Goal: Task Accomplishment & Management: Complete application form

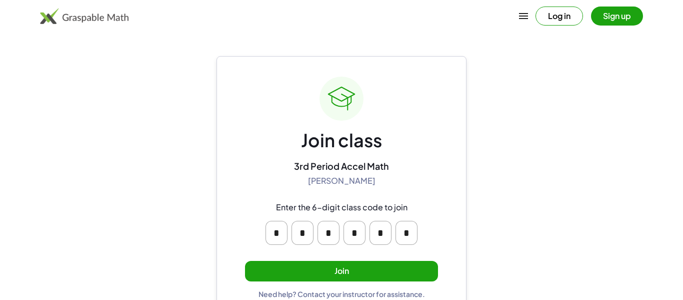
click at [350, 265] on button "Join" at bounding box center [341, 271] width 193 height 21
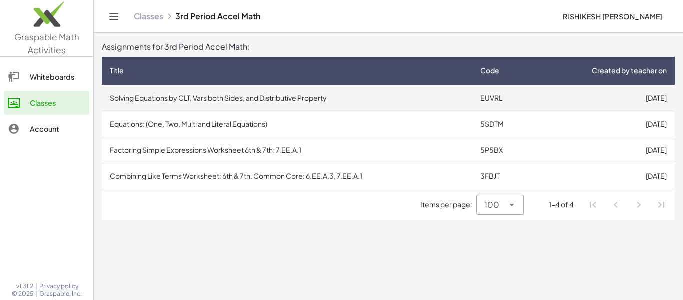
click at [491, 101] on td "EUVRL" at bounding box center [504, 98] width 63 height 26
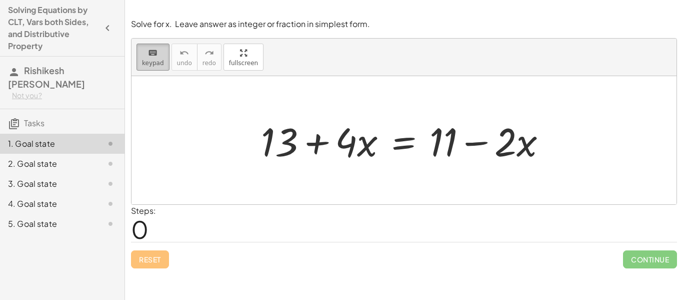
click at [157, 67] on button "keyboard keypad" at bounding box center [153, 57] width 33 height 27
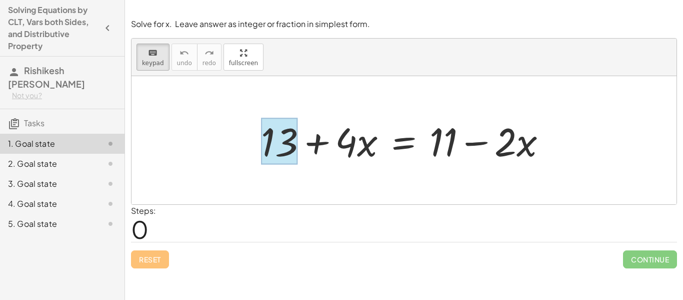
click at [286, 146] on div at bounding box center [279, 141] width 37 height 47
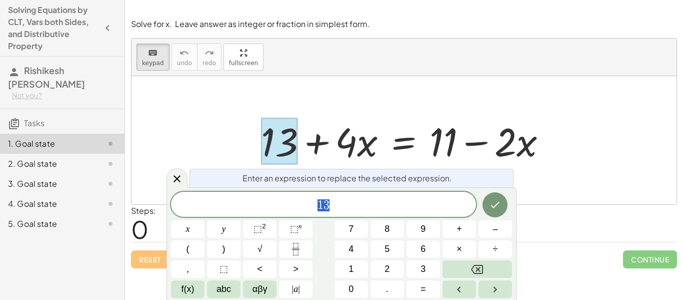
scroll to position [1, 0]
click at [334, 211] on span "1 3" at bounding box center [323, 205] width 305 height 14
click at [492, 235] on button "–" at bounding box center [496, 229] width 34 height 18
click at [354, 273] on button "1" at bounding box center [352, 269] width 34 height 18
click at [417, 277] on button "3" at bounding box center [424, 269] width 34 height 18
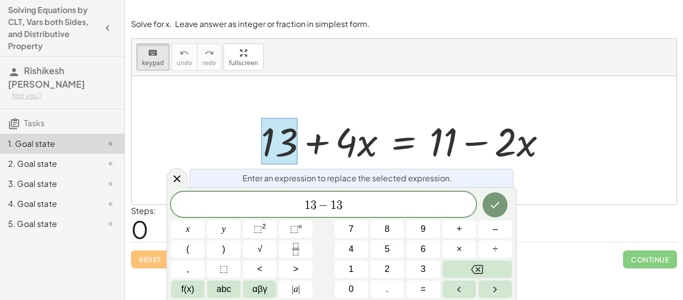
click at [523, 137] on div at bounding box center [408, 141] width 304 height 52
click at [501, 212] on button "Done" at bounding box center [495, 204] width 25 height 25
click at [569, 230] on div "Steps: 0" at bounding box center [404, 223] width 546 height 37
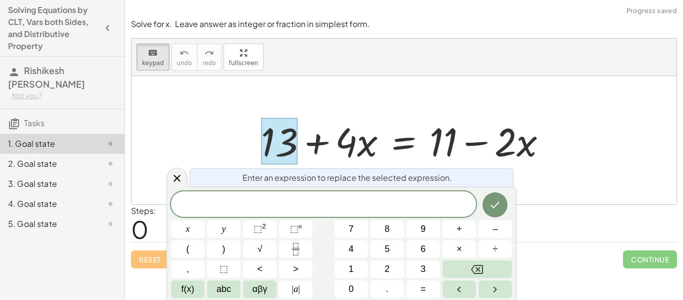
click at [569, 230] on div "Steps: 0" at bounding box center [404, 223] width 546 height 37
click at [552, 143] on div at bounding box center [408, 141] width 304 height 52
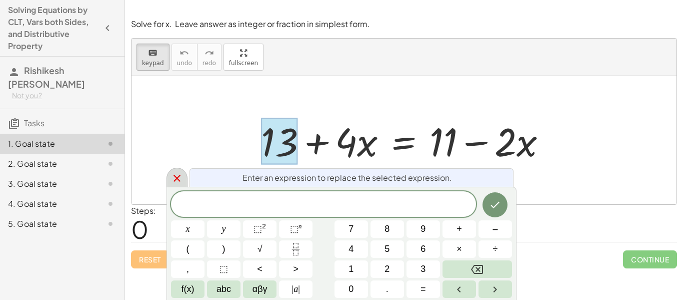
click at [173, 173] on icon at bounding box center [177, 178] width 12 height 12
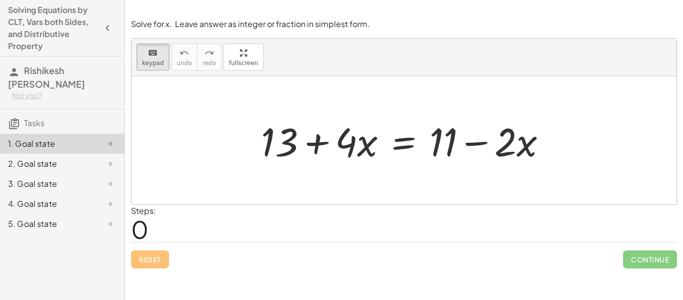
drag, startPoint x: 443, startPoint y: 153, endPoint x: 430, endPoint y: 183, distance: 33.4
click at [349, 148] on div at bounding box center [346, 141] width 22 height 47
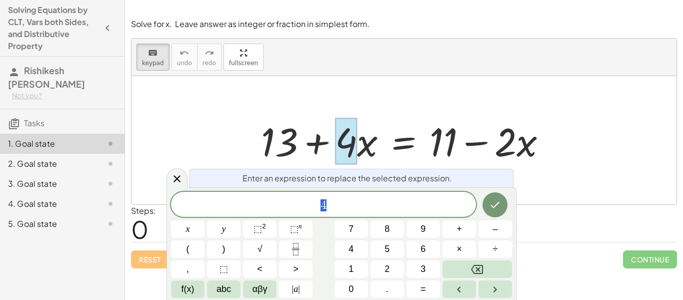
scroll to position [2, 0]
click at [240, 144] on div at bounding box center [404, 140] width 545 height 128
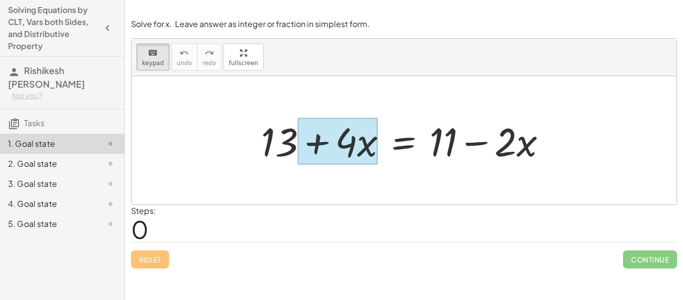
click at [367, 152] on div at bounding box center [338, 141] width 80 height 47
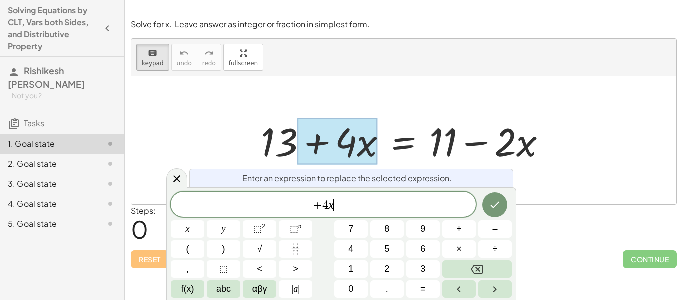
click at [340, 209] on span "+ 4 x ​" at bounding box center [323, 205] width 305 height 14
click at [487, 145] on div at bounding box center [408, 141] width 304 height 52
click at [497, 179] on div "Enter an expression to replace the selected expression." at bounding box center [352, 178] width 324 height 19
click at [181, 184] on icon at bounding box center [177, 179] width 12 height 12
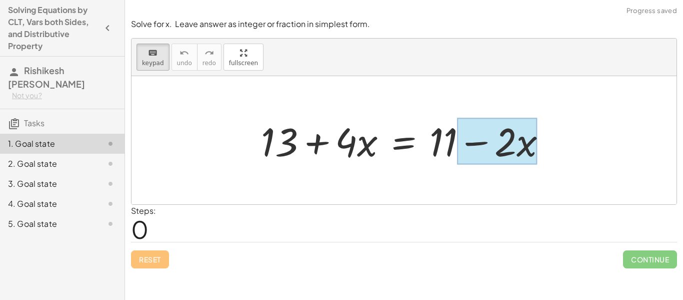
click at [534, 141] on div at bounding box center [497, 141] width 80 height 47
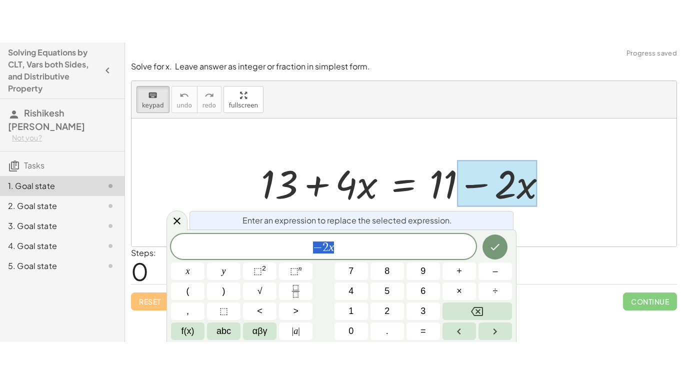
scroll to position [2, 0]
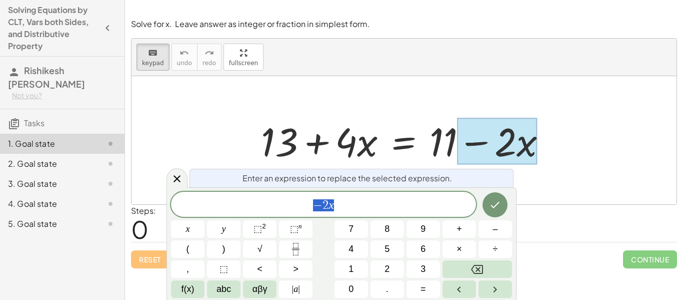
click at [349, 150] on div at bounding box center [408, 141] width 304 height 52
click at [330, 149] on div at bounding box center [408, 141] width 304 height 52
drag, startPoint x: 313, startPoint y: 144, endPoint x: 341, endPoint y: 152, distance: 29.1
click at [341, 152] on div at bounding box center [408, 141] width 304 height 52
click at [243, 116] on div "keyboard keypad undo undo redo redo fullscreen + 13 + · 4 · x = + 11 − · 2 · x ×" at bounding box center [404, 122] width 545 height 166
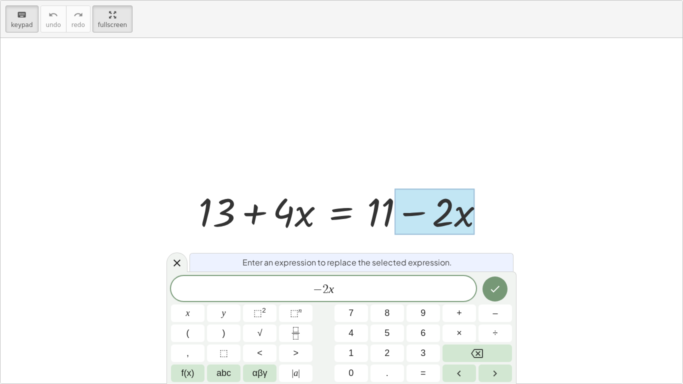
click at [347, 295] on span "− 2 x" at bounding box center [323, 290] width 305 height 14
click at [451, 299] on button "+" at bounding box center [460, 314] width 34 height 18
click at [384, 299] on button "2" at bounding box center [388, 354] width 34 height 18
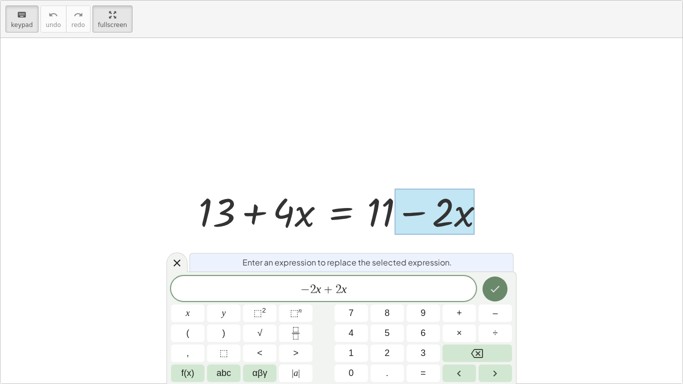
click at [489, 291] on icon "Done" at bounding box center [495, 289] width 12 height 12
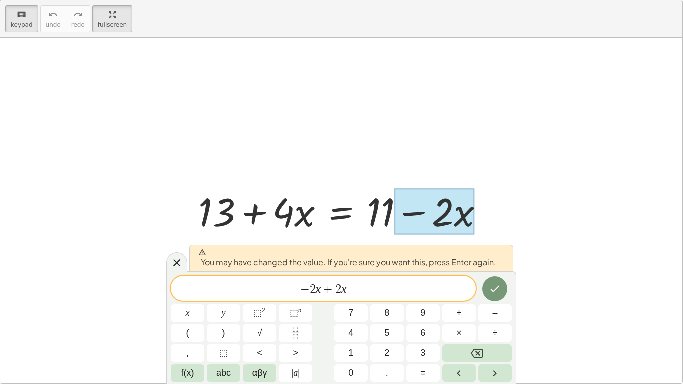
drag, startPoint x: 278, startPoint y: 214, endPoint x: 312, endPoint y: 218, distance: 34.2
click at [312, 218] on div at bounding box center [346, 211] width 304 height 52
drag, startPoint x: 295, startPoint y: 216, endPoint x: 360, endPoint y: 223, distance: 65.9
click at [360, 223] on div at bounding box center [346, 211] width 304 height 52
click at [496, 287] on icon "Done" at bounding box center [495, 289] width 12 height 12
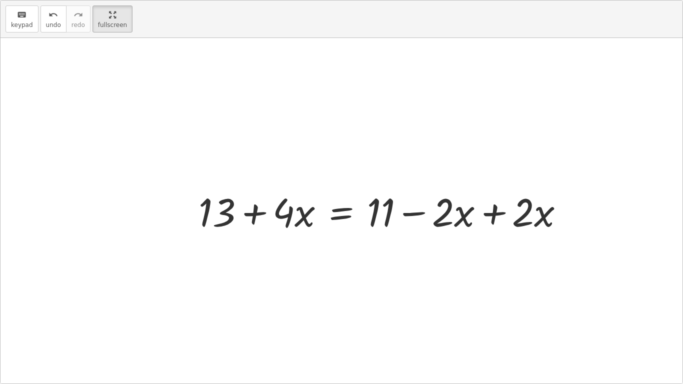
scroll to position [0, 0]
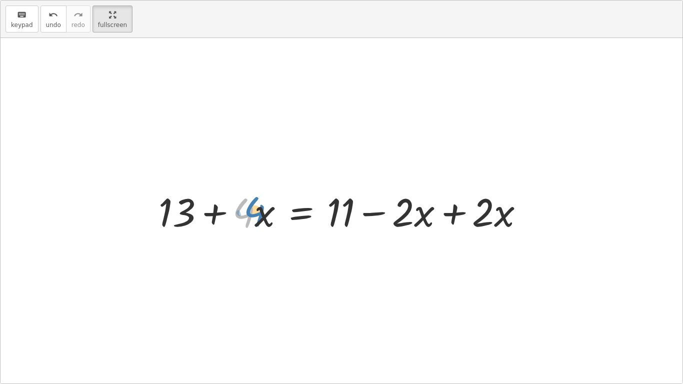
drag, startPoint x: 233, startPoint y: 213, endPoint x: 238, endPoint y: 211, distance: 5.4
click at [238, 211] on div at bounding box center [346, 211] width 384 height 52
click at [222, 215] on div at bounding box center [346, 211] width 384 height 52
click at [281, 217] on div at bounding box center [346, 211] width 384 height 52
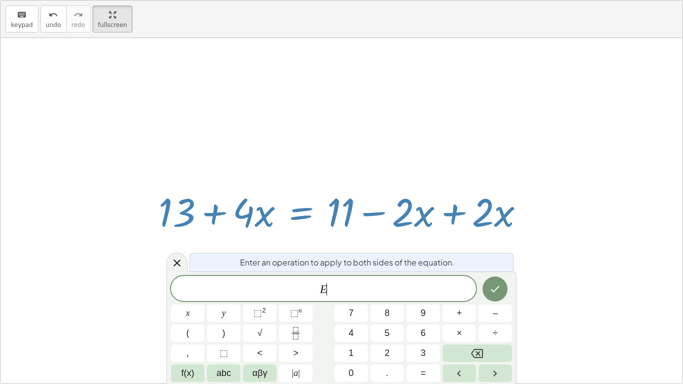
scroll to position [2, 0]
click at [266, 216] on div at bounding box center [346, 211] width 384 height 52
drag, startPoint x: 240, startPoint y: 225, endPoint x: 254, endPoint y: 224, distance: 14.0
click at [254, 224] on div at bounding box center [346, 211] width 384 height 52
click at [497, 223] on div at bounding box center [346, 211] width 384 height 52
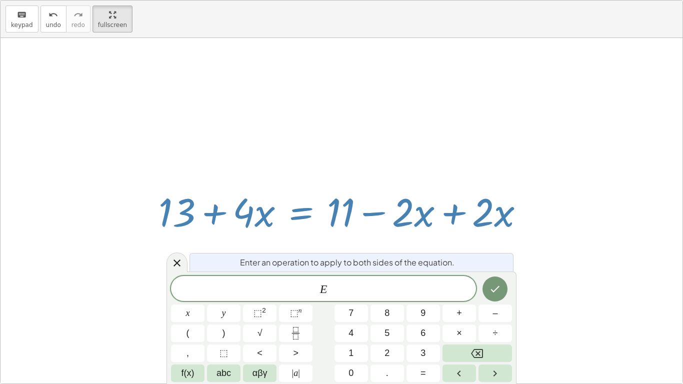
click at [502, 222] on div at bounding box center [346, 211] width 384 height 52
click at [577, 247] on div at bounding box center [342, 211] width 682 height 346
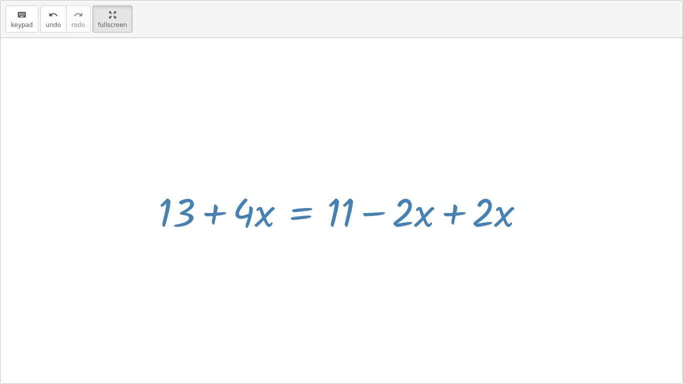
click at [577, 247] on div at bounding box center [342, 211] width 682 height 346
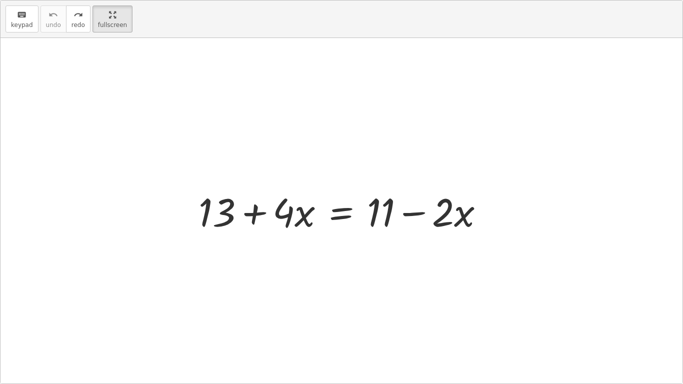
click at [258, 214] on div at bounding box center [346, 211] width 304 height 52
click at [303, 219] on div at bounding box center [346, 211] width 304 height 52
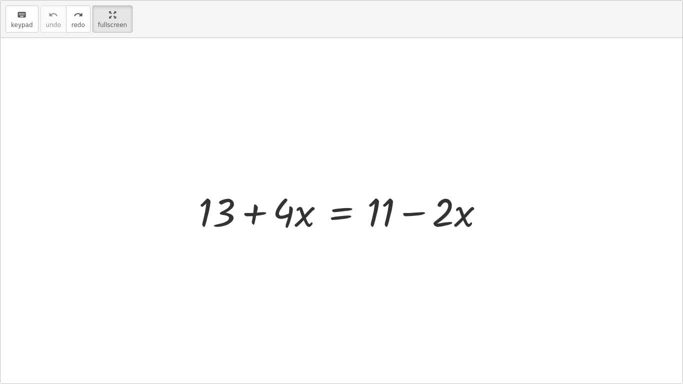
click at [335, 210] on div at bounding box center [346, 211] width 304 height 52
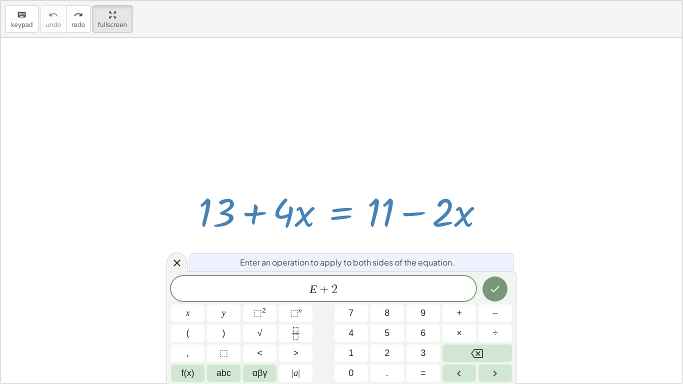
scroll to position [4, 0]
click at [498, 295] on button "Done" at bounding box center [495, 289] width 25 height 25
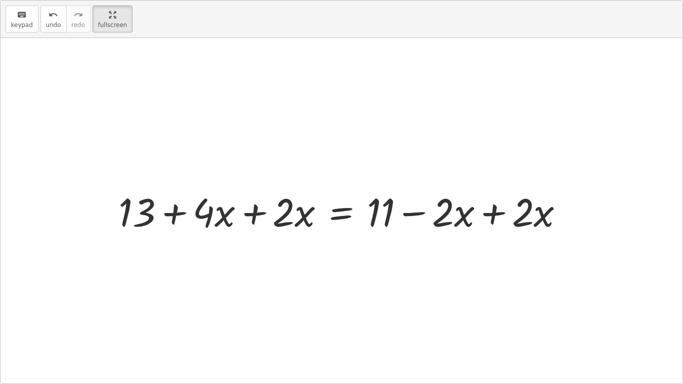
click at [217, 213] on div at bounding box center [346, 211] width 464 height 52
click at [253, 216] on div at bounding box center [346, 211] width 464 height 52
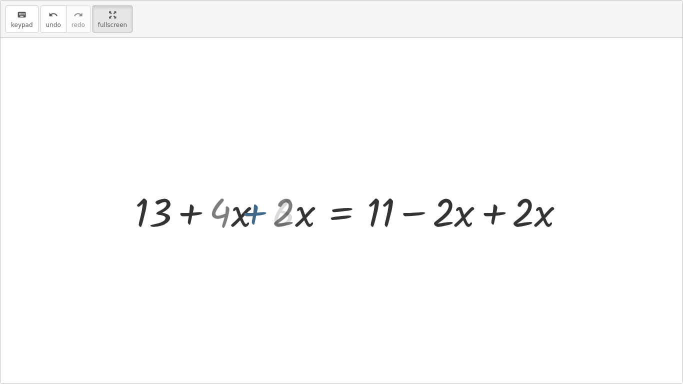
click at [253, 216] on div at bounding box center [386, 211] width 384 height 52
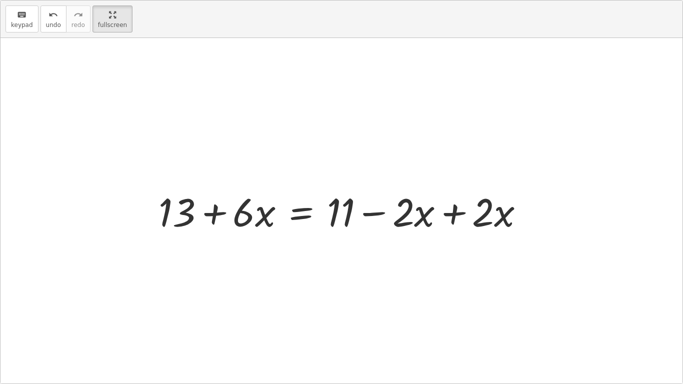
click at [455, 214] on div at bounding box center [346, 211] width 384 height 52
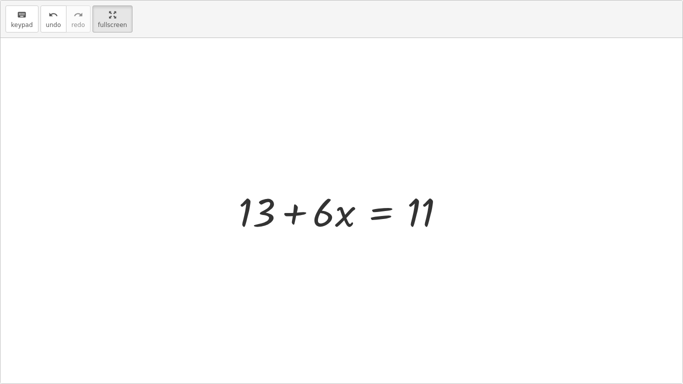
click at [261, 226] on div at bounding box center [346, 211] width 224 height 52
drag, startPoint x: 264, startPoint y: 214, endPoint x: 438, endPoint y: 226, distance: 173.9
click at [438, 226] on div at bounding box center [346, 211] width 224 height 52
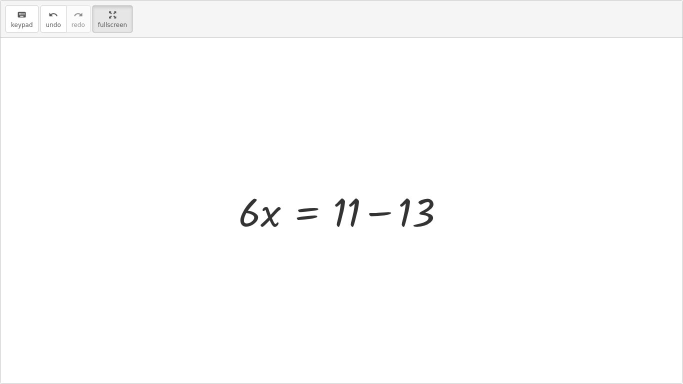
click at [354, 214] on div at bounding box center [346, 211] width 224 height 52
click at [374, 214] on div at bounding box center [346, 211] width 224 height 52
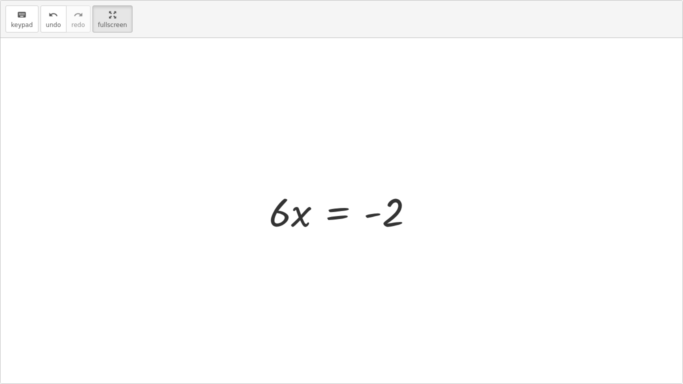
click at [282, 220] on div at bounding box center [345, 211] width 163 height 52
click at [298, 221] on div at bounding box center [345, 211] width 163 height 52
click at [288, 216] on div at bounding box center [345, 211] width 163 height 52
drag, startPoint x: 278, startPoint y: 217, endPoint x: 297, endPoint y: 220, distance: 18.7
click at [297, 220] on div at bounding box center [345, 211] width 163 height 52
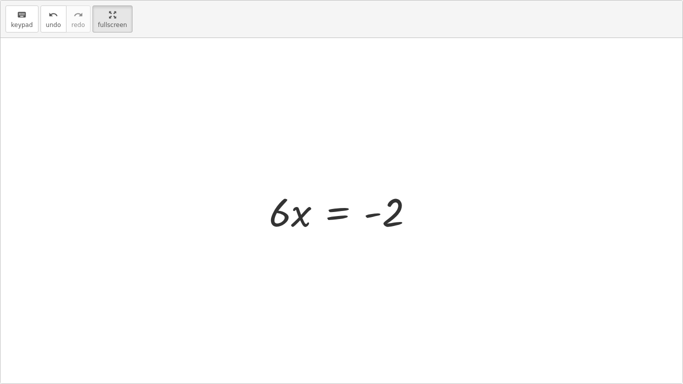
click at [303, 216] on div at bounding box center [345, 211] width 163 height 52
click at [343, 216] on div at bounding box center [345, 211] width 163 height 52
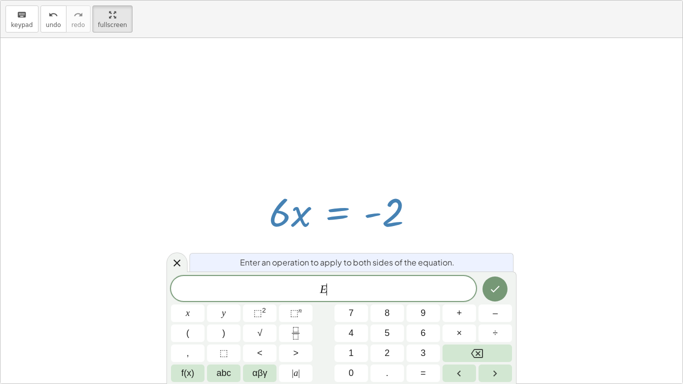
scroll to position [5, 0]
click at [504, 299] on button "÷" at bounding box center [496, 334] width 34 height 18
click at [421, 299] on span "6" at bounding box center [423, 334] width 5 height 14
click at [499, 290] on icon "Done" at bounding box center [495, 289] width 12 height 12
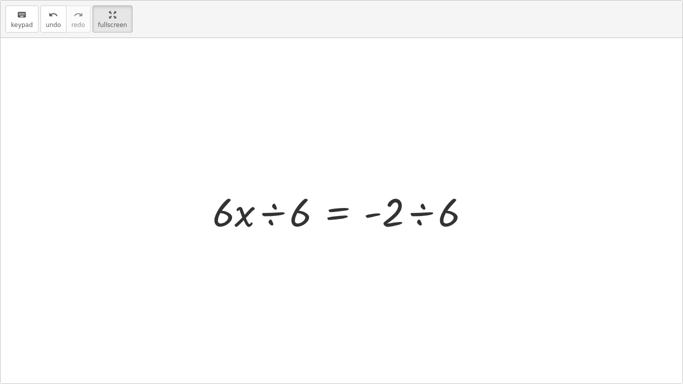
click at [273, 214] on div at bounding box center [345, 211] width 275 height 52
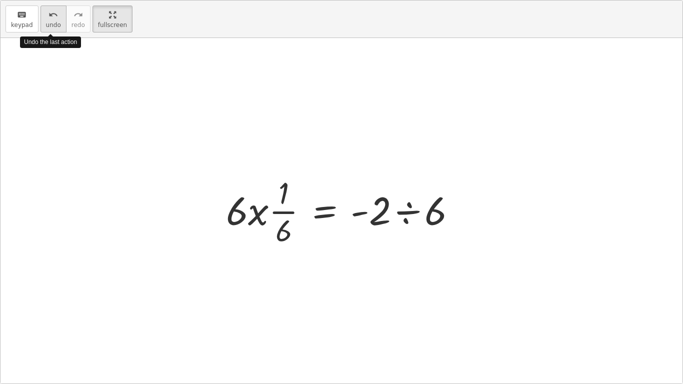
click at [56, 25] on span "undo" at bounding box center [53, 25] width 15 height 7
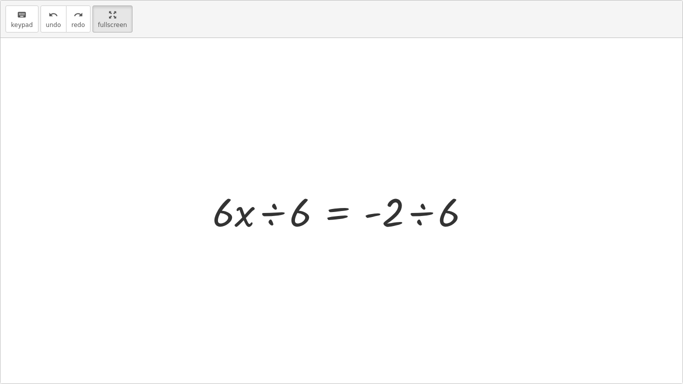
click at [419, 213] on div at bounding box center [345, 211] width 275 height 52
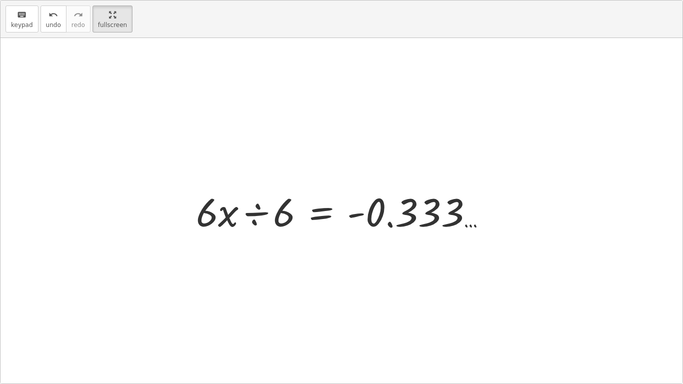
click at [258, 215] on div at bounding box center [345, 211] width 308 height 52
click at [258, 215] on div at bounding box center [359, 210] width 282 height 77
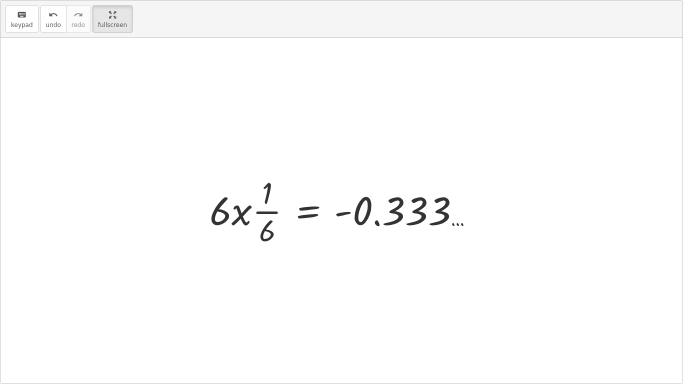
click at [265, 214] on div at bounding box center [346, 210] width 282 height 77
click at [240, 212] on div at bounding box center [346, 210] width 282 height 77
click at [212, 209] on div at bounding box center [346, 210] width 282 height 77
click at [256, 208] on div at bounding box center [346, 210] width 282 height 77
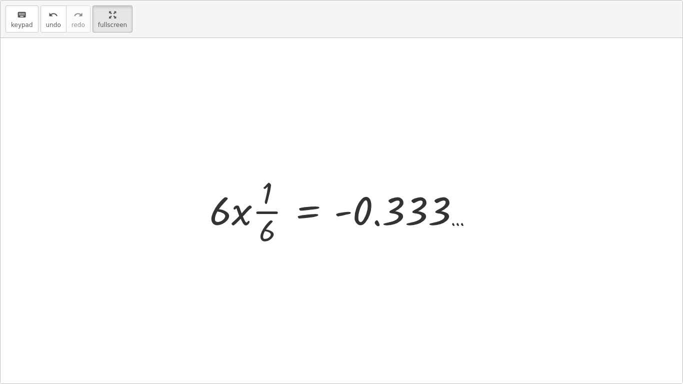
click at [216, 214] on div at bounding box center [346, 210] width 282 height 77
click at [257, 219] on div at bounding box center [346, 210] width 282 height 77
click at [264, 215] on div at bounding box center [346, 210] width 282 height 77
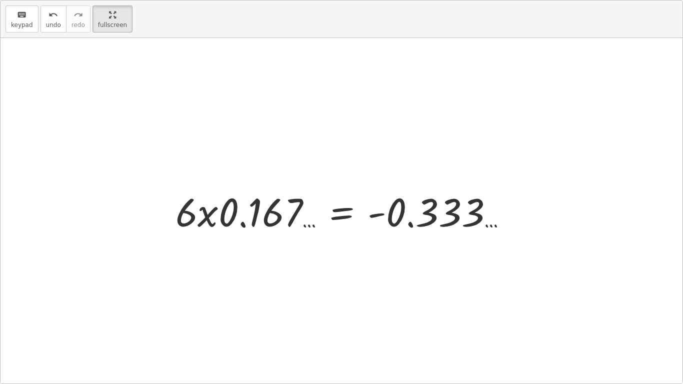
click at [191, 223] on div at bounding box center [345, 211] width 349 height 52
click at [50, 15] on icon "undo" at bounding box center [54, 15] width 10 height 12
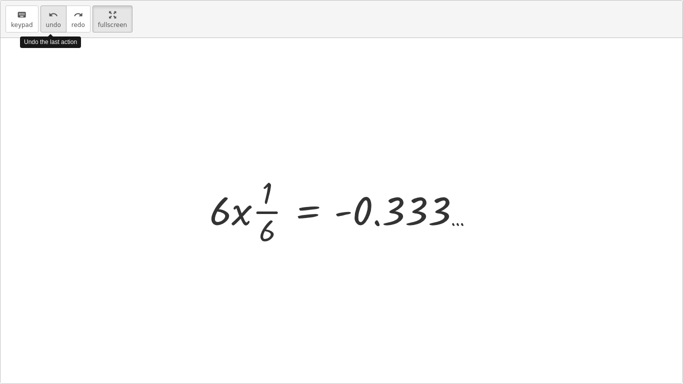
click at [50, 15] on icon "undo" at bounding box center [54, 15] width 10 height 12
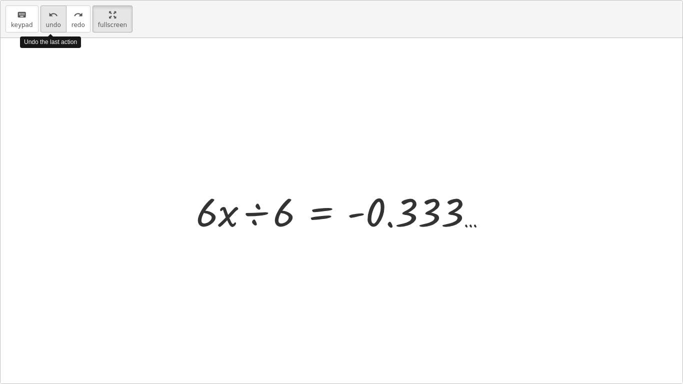
click at [50, 15] on icon "undo" at bounding box center [54, 15] width 10 height 12
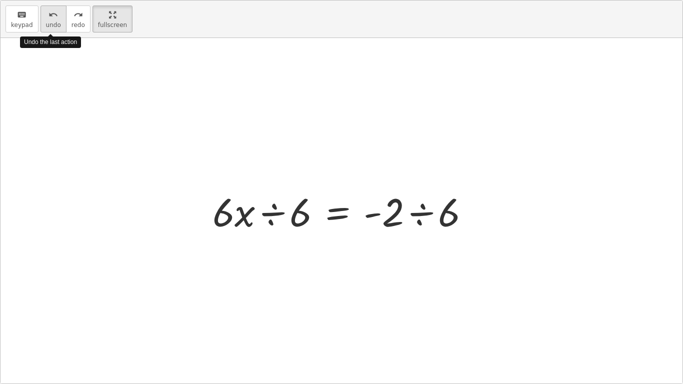
click at [50, 15] on icon "undo" at bounding box center [54, 15] width 10 height 12
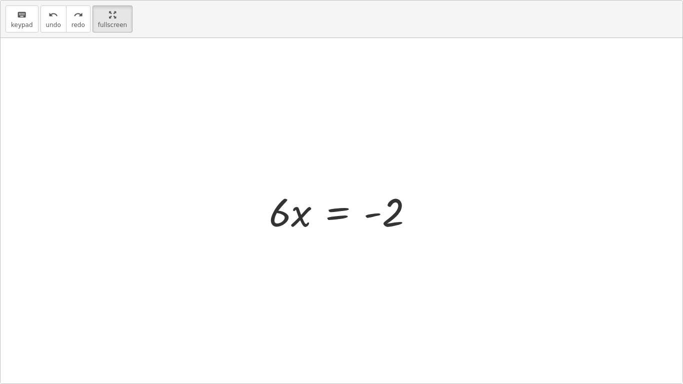
click at [340, 215] on div at bounding box center [345, 211] width 163 height 52
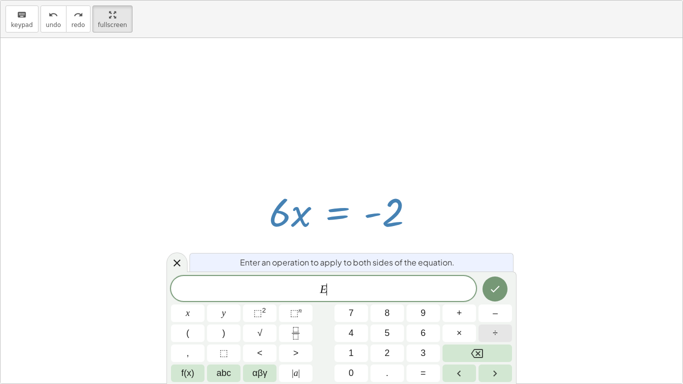
click at [493, 299] on span "÷" at bounding box center [495, 334] width 5 height 14
click at [419, 299] on button "6" at bounding box center [424, 334] width 34 height 18
click at [499, 289] on icon "Done" at bounding box center [495, 289] width 12 height 12
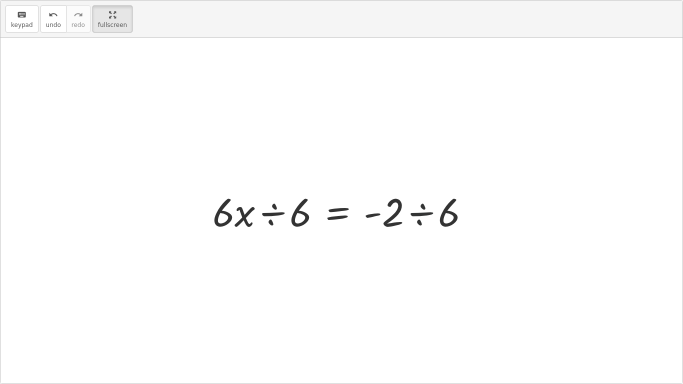
click at [423, 213] on div at bounding box center [345, 211] width 275 height 52
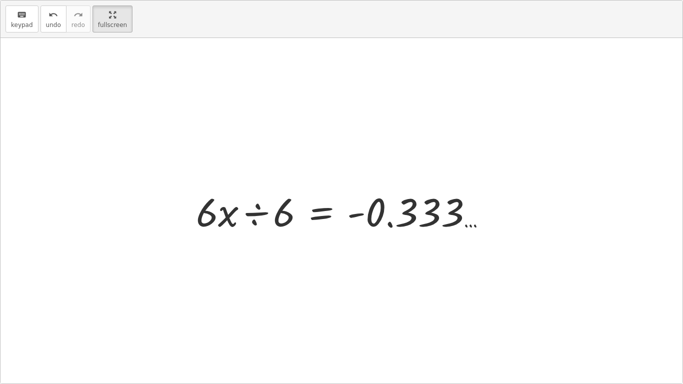
click at [256, 214] on div at bounding box center [345, 211] width 308 height 52
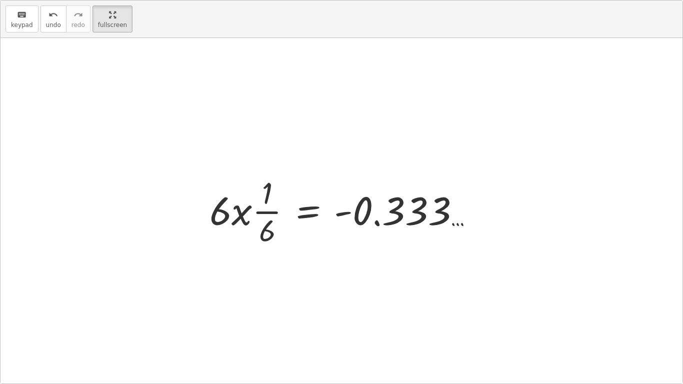
click at [258, 217] on div at bounding box center [346, 210] width 282 height 77
click at [262, 209] on div at bounding box center [346, 210] width 282 height 77
click at [269, 216] on div at bounding box center [346, 210] width 282 height 77
click at [241, 217] on div at bounding box center [346, 210] width 282 height 77
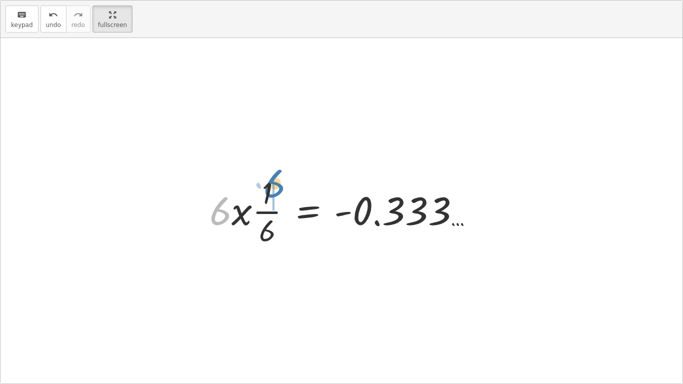
drag, startPoint x: 227, startPoint y: 217, endPoint x: 280, endPoint y: 190, distance: 59.7
click at [280, 190] on div at bounding box center [346, 210] width 282 height 77
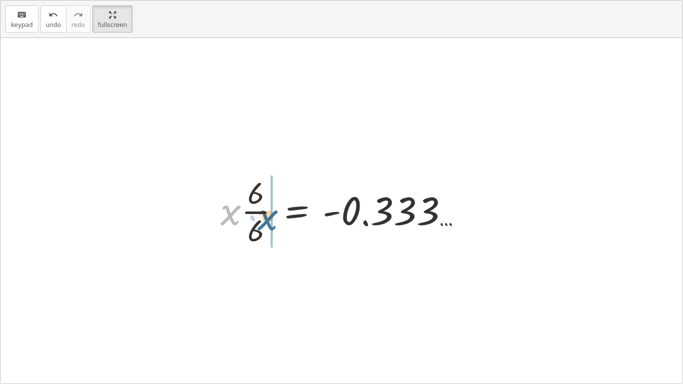
drag, startPoint x: 224, startPoint y: 217, endPoint x: 264, endPoint y: 222, distance: 40.3
click at [264, 222] on div at bounding box center [346, 210] width 260 height 77
click at [239, 212] on div at bounding box center [346, 210] width 260 height 77
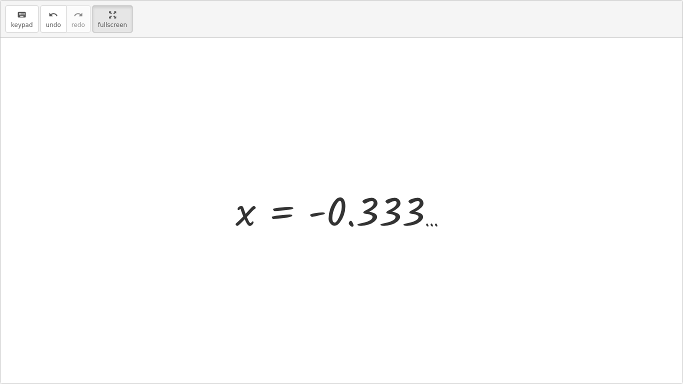
click at [349, 243] on div at bounding box center [342, 211] width 682 height 346
click at [288, 214] on div at bounding box center [346, 211] width 230 height 50
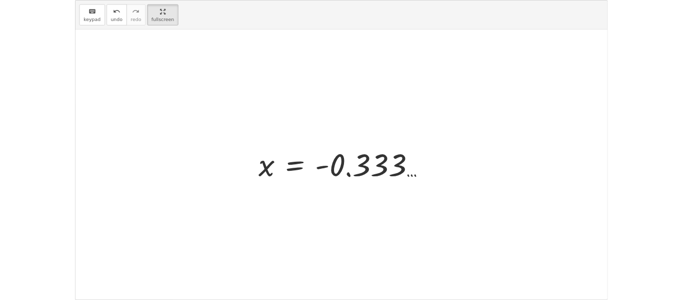
scroll to position [6, 0]
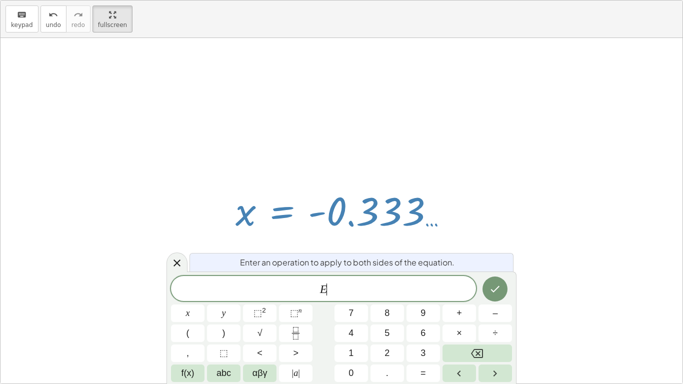
click at [339, 239] on div at bounding box center [342, 211] width 682 height 346
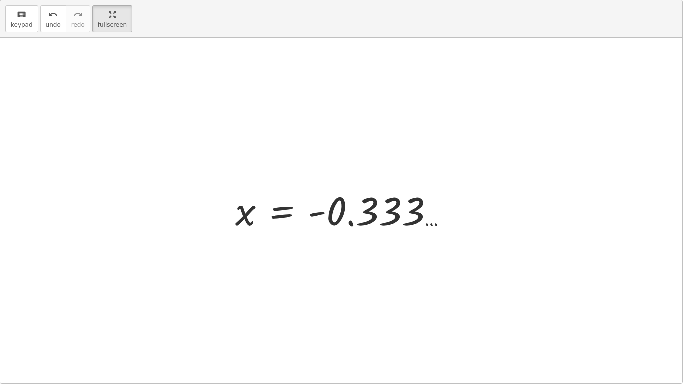
click at [349, 206] on div at bounding box center [346, 211] width 230 height 50
click at [341, 208] on div at bounding box center [346, 211] width 230 height 50
click at [348, 262] on div at bounding box center [342, 211] width 682 height 346
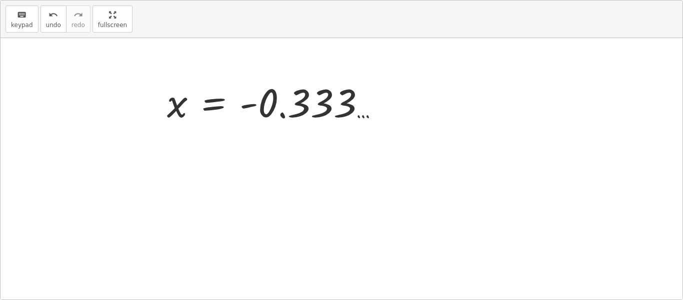
click at [392, 127] on div at bounding box center [277, 103] width 230 height 50
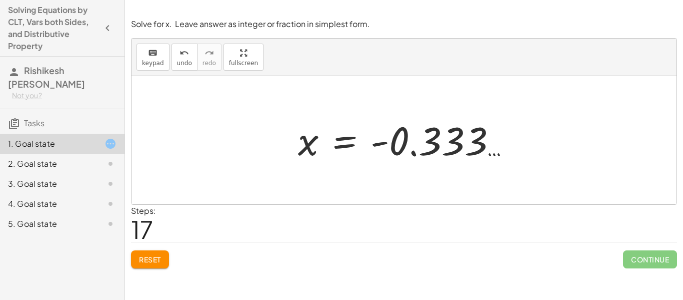
click at [437, 141] on div at bounding box center [408, 141] width 230 height 50
click at [404, 144] on div at bounding box center [408, 141] width 230 height 50
click at [385, 145] on div at bounding box center [408, 141] width 230 height 50
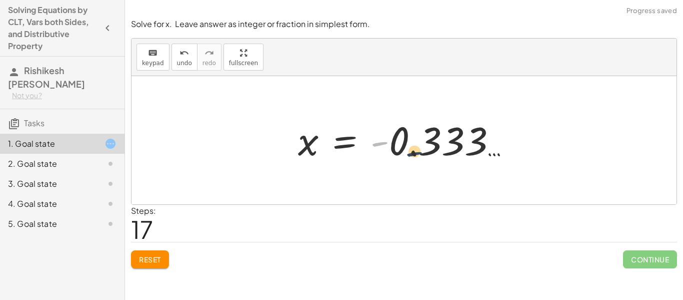
drag, startPoint x: 382, startPoint y: 143, endPoint x: 421, endPoint y: 154, distance: 40.5
click at [421, 154] on div at bounding box center [408, 141] width 230 height 50
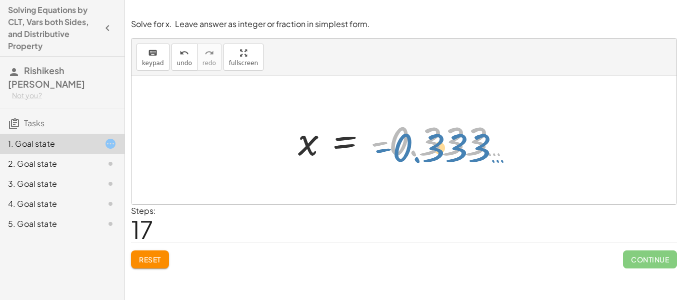
click at [400, 143] on div at bounding box center [408, 141] width 230 height 50
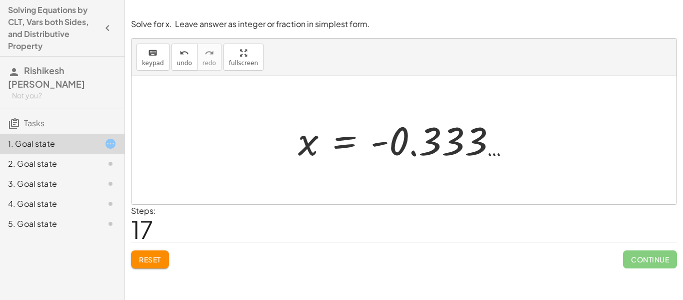
click at [400, 143] on div at bounding box center [408, 141] width 230 height 50
click at [414, 151] on div at bounding box center [408, 141] width 230 height 50
click at [403, 139] on div at bounding box center [408, 141] width 230 height 50
click at [384, 142] on div at bounding box center [408, 141] width 230 height 50
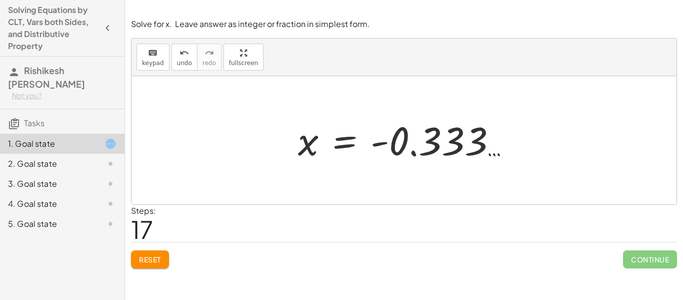
click at [342, 147] on div at bounding box center [408, 141] width 230 height 50
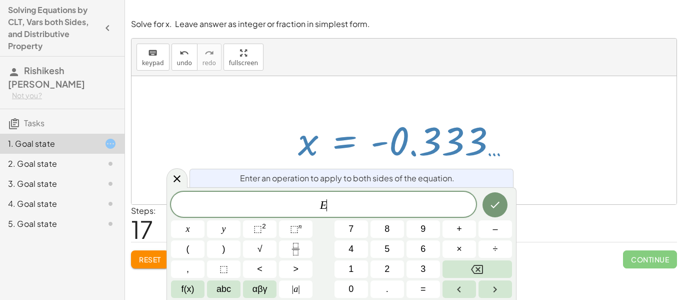
scroll to position [1, 0]
click at [404, 145] on div at bounding box center [408, 141] width 230 height 50
click at [413, 148] on div at bounding box center [408, 141] width 230 height 50
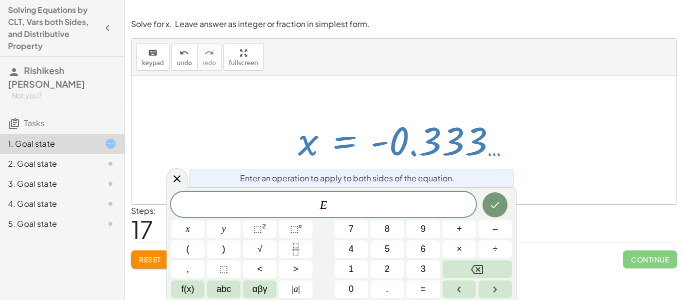
click at [486, 135] on div at bounding box center [408, 141] width 230 height 50
click at [677, 175] on div "keyboard keypad undo undo redo redo fullscreen + 13 + · 4 · x = + 11 − · 2 · x …" at bounding box center [404, 121] width 546 height 167
click at [575, 164] on div at bounding box center [404, 140] width 545 height 128
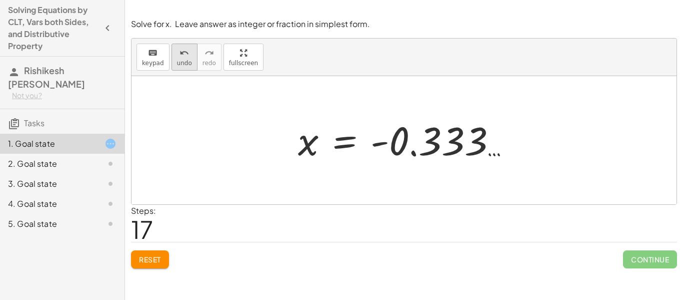
click at [184, 64] on span "undo" at bounding box center [184, 63] width 15 height 7
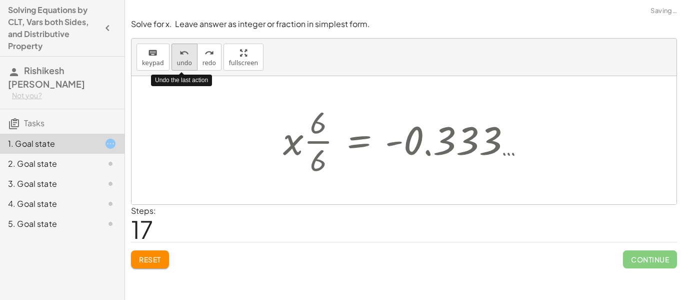
click at [184, 65] on span "undo" at bounding box center [184, 63] width 15 height 7
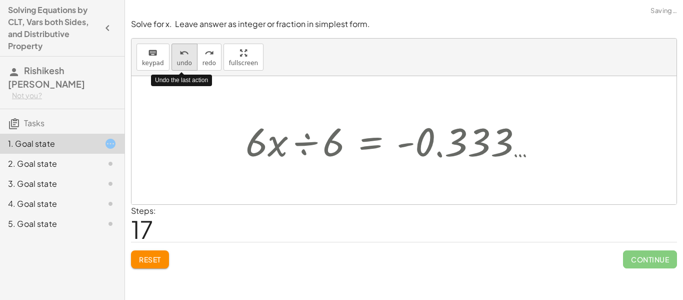
click at [184, 65] on span "undo" at bounding box center [184, 63] width 15 height 7
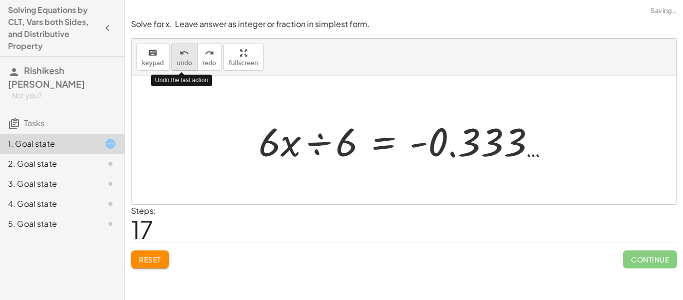
click at [184, 65] on span "undo" at bounding box center [184, 63] width 15 height 7
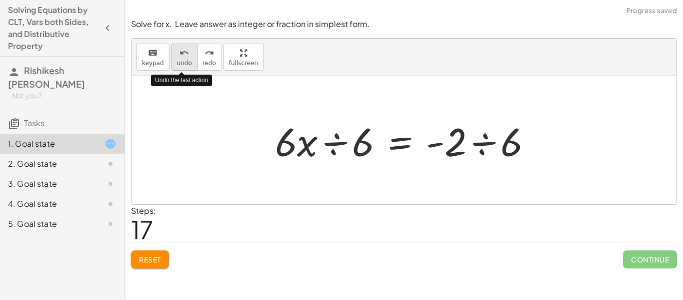
click at [184, 65] on span "undo" at bounding box center [184, 63] width 15 height 7
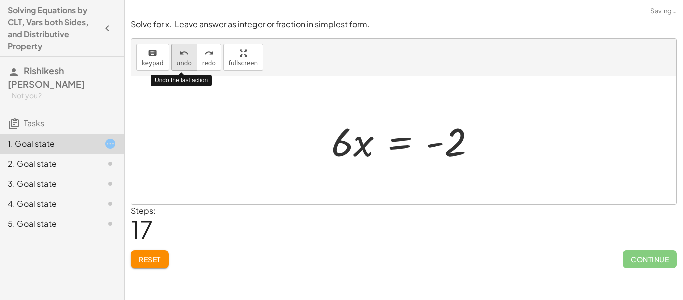
click at [184, 65] on span "undo" at bounding box center [184, 63] width 15 height 7
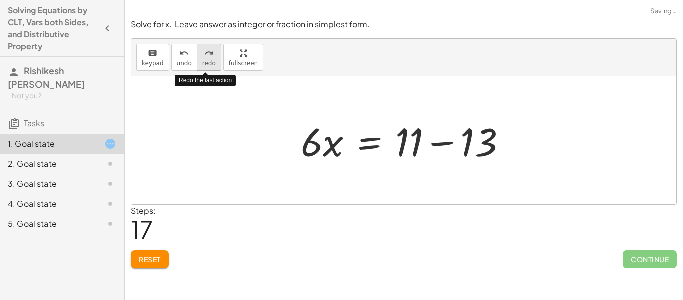
click at [201, 68] on button "redo redo" at bounding box center [209, 57] width 25 height 27
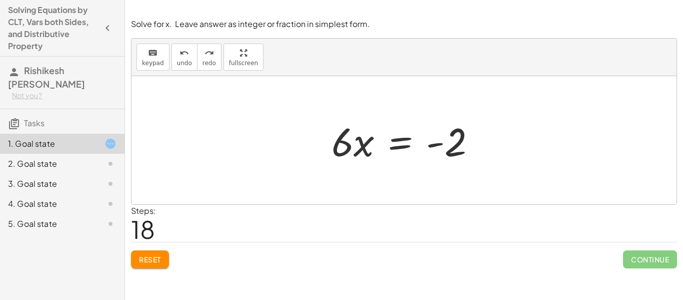
click at [339, 149] on div at bounding box center [408, 141] width 163 height 52
click at [451, 146] on div at bounding box center [408, 141] width 163 height 52
click at [397, 147] on div at bounding box center [408, 141] width 163 height 52
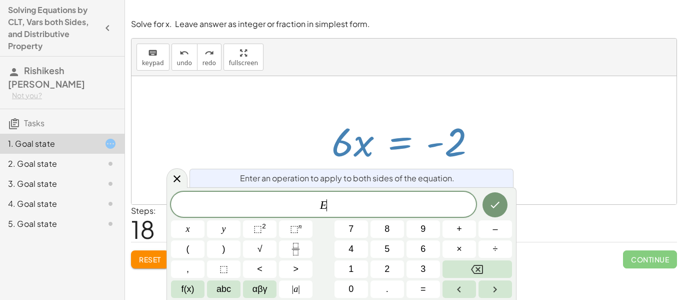
scroll to position [1, 0]
click at [493, 251] on span "÷" at bounding box center [495, 249] width 5 height 14
click at [432, 254] on button "6" at bounding box center [424, 249] width 34 height 18
click at [498, 203] on icon "Done" at bounding box center [495, 205] width 9 height 7
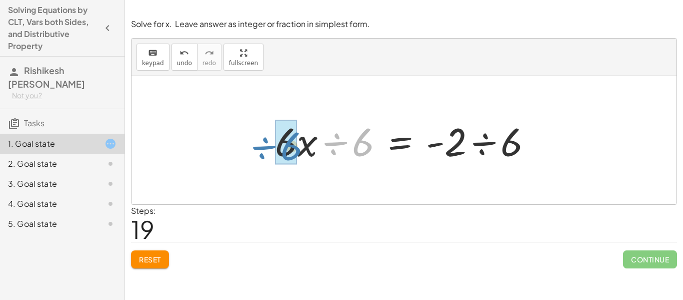
drag, startPoint x: 355, startPoint y: 149, endPoint x: 283, endPoint y: 153, distance: 71.6
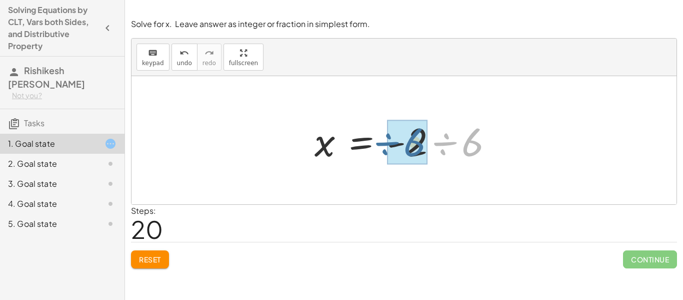
drag, startPoint x: 472, startPoint y: 148, endPoint x: 430, endPoint y: 148, distance: 42.0
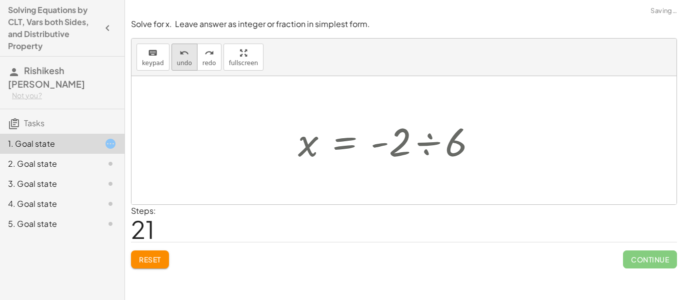
click at [182, 54] on icon "undo" at bounding box center [185, 53] width 10 height 12
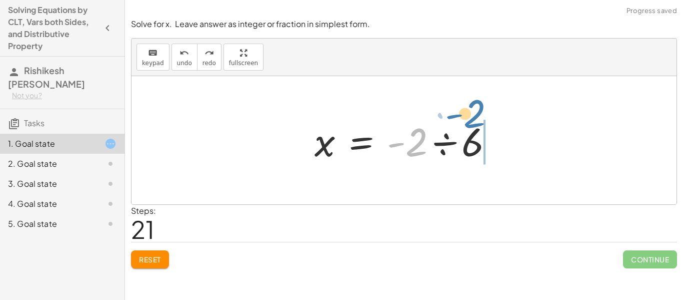
drag, startPoint x: 418, startPoint y: 150, endPoint x: 476, endPoint y: 120, distance: 64.9
click at [476, 120] on div at bounding box center [408, 141] width 197 height 52
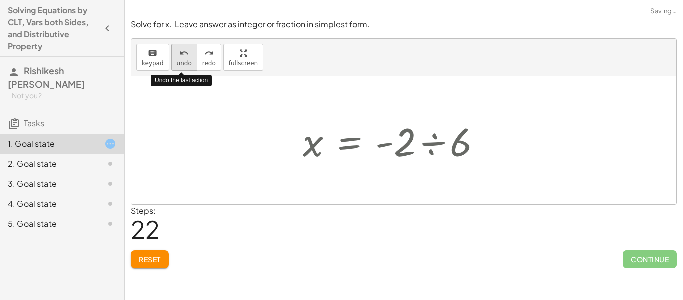
click at [173, 63] on button "undo undo" at bounding box center [185, 57] width 26 height 27
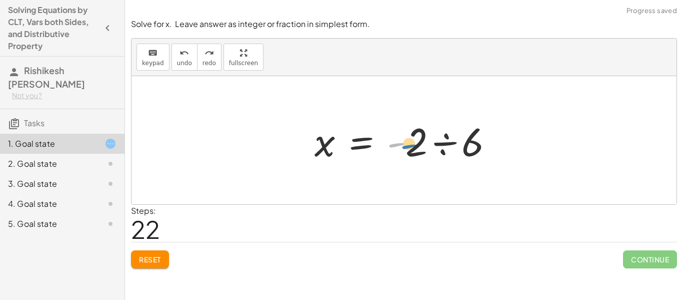
drag, startPoint x: 403, startPoint y: 142, endPoint x: 417, endPoint y: 143, distance: 14.0
click at [417, 143] on div at bounding box center [408, 141] width 197 height 52
click at [420, 142] on div at bounding box center [408, 141] width 197 height 52
click at [422, 141] on div at bounding box center [408, 141] width 197 height 52
click at [447, 145] on div at bounding box center [408, 141] width 197 height 52
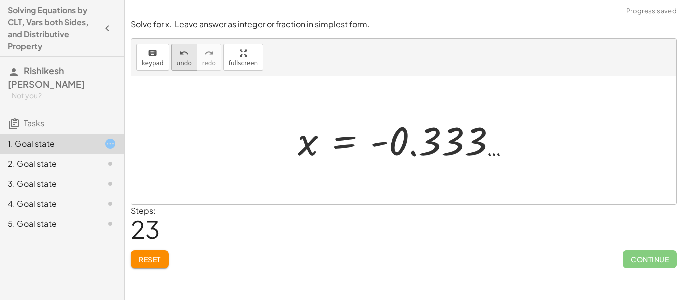
click at [179, 61] on span "undo" at bounding box center [184, 63] width 15 height 7
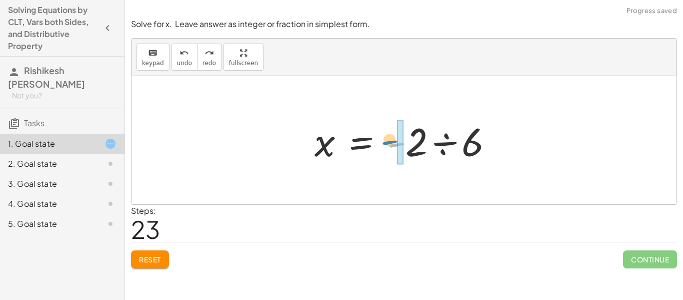
drag, startPoint x: 396, startPoint y: 121, endPoint x: 390, endPoint y: 120, distance: 6.1
click at [390, 120] on div at bounding box center [408, 141] width 197 height 52
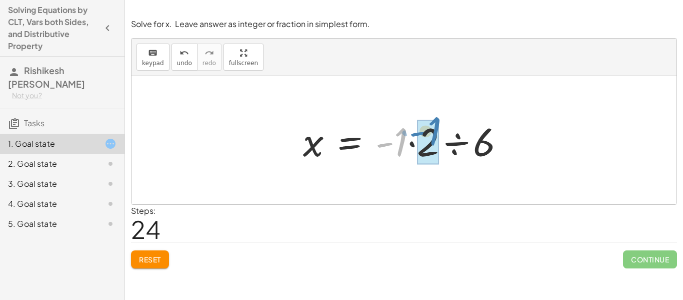
drag, startPoint x: 397, startPoint y: 139, endPoint x: 430, endPoint y: 128, distance: 34.8
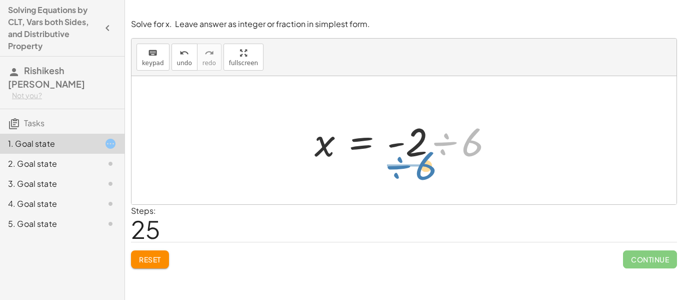
drag, startPoint x: 472, startPoint y: 154, endPoint x: 426, endPoint y: 178, distance: 52.1
click at [426, 178] on div "+ 13 + · 4 · x = + 11 − · 2 · x + 13 + · 4 · x + · 2 · x = + 11 − · 2 · x + · 2…" at bounding box center [404, 140] width 545 height 128
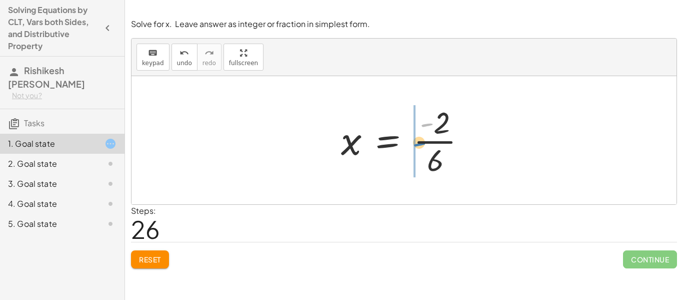
drag, startPoint x: 427, startPoint y: 121, endPoint x: 419, endPoint y: 140, distance: 20.9
click at [419, 140] on div at bounding box center [407, 140] width 143 height 77
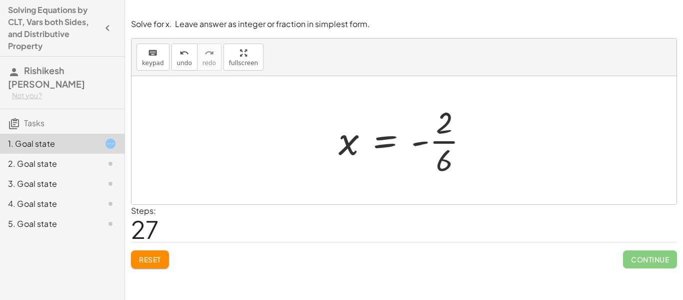
click at [445, 125] on div at bounding box center [408, 140] width 148 height 77
click at [449, 144] on div at bounding box center [408, 140] width 148 height 77
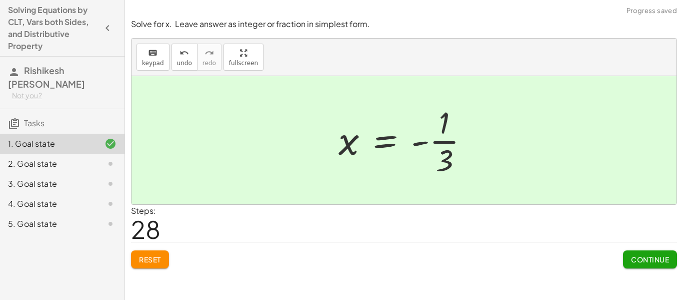
click at [644, 260] on span "Continue" at bounding box center [650, 259] width 38 height 9
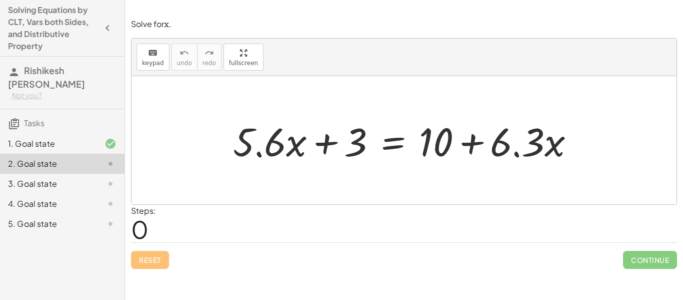
click at [516, 153] on div at bounding box center [408, 141] width 360 height 52
click at [501, 151] on div at bounding box center [408, 141] width 360 height 52
click at [394, 148] on div at bounding box center [408, 141] width 360 height 52
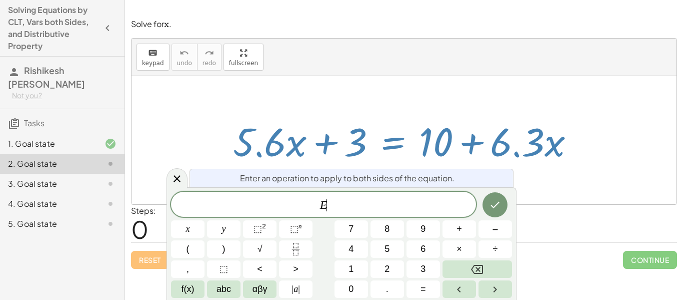
scroll to position [2, 0]
click at [499, 229] on button "–" at bounding box center [496, 229] width 34 height 18
click at [422, 252] on span "6" at bounding box center [423, 249] width 5 height 14
click at [390, 292] on button "." at bounding box center [388, 289] width 34 height 18
click at [417, 269] on button "3" at bounding box center [424, 269] width 34 height 18
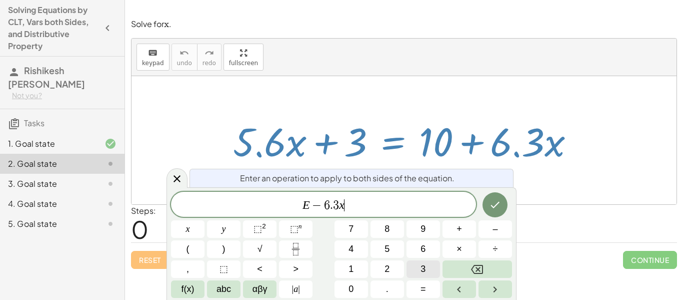
scroll to position [2, 0]
click at [497, 211] on button "Done" at bounding box center [495, 204] width 25 height 25
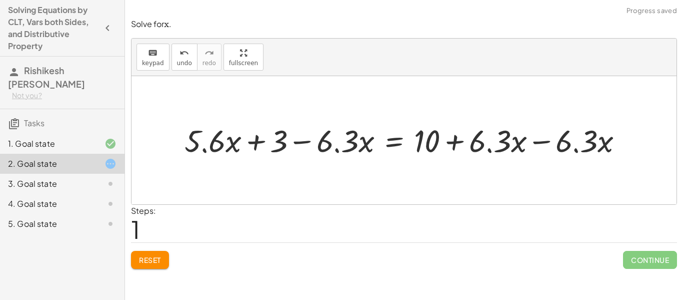
click at [539, 140] on div at bounding box center [408, 140] width 456 height 41
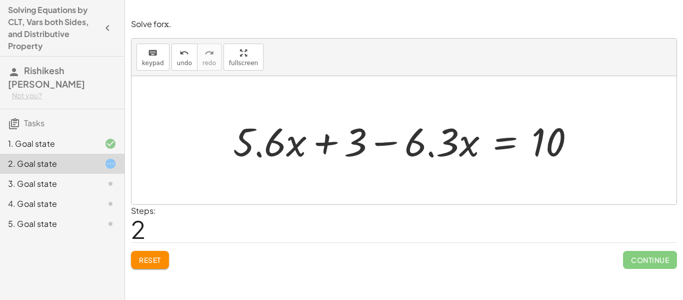
click at [501, 143] on div at bounding box center [408, 141] width 360 height 52
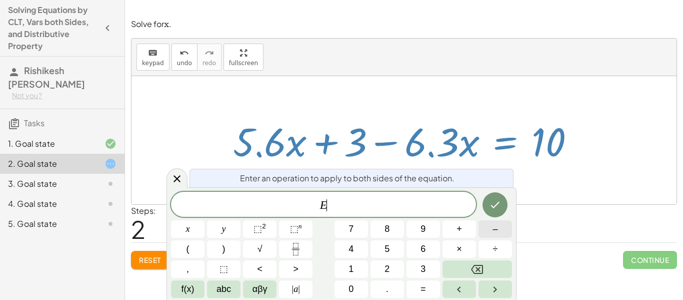
click at [501, 227] on button "–" at bounding box center [496, 229] width 34 height 18
click at [421, 270] on span "3" at bounding box center [423, 269] width 5 height 14
click at [498, 211] on button "Done" at bounding box center [495, 204] width 25 height 25
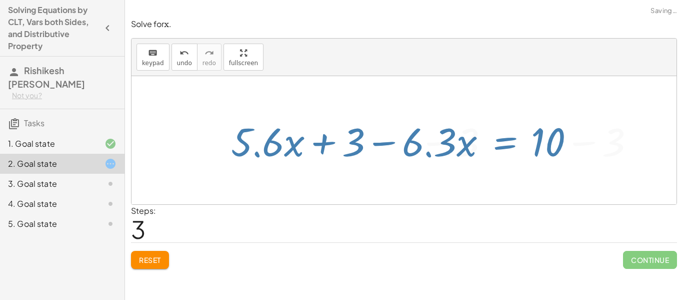
click at [498, 211] on div "Steps: 3" at bounding box center [404, 223] width 546 height 37
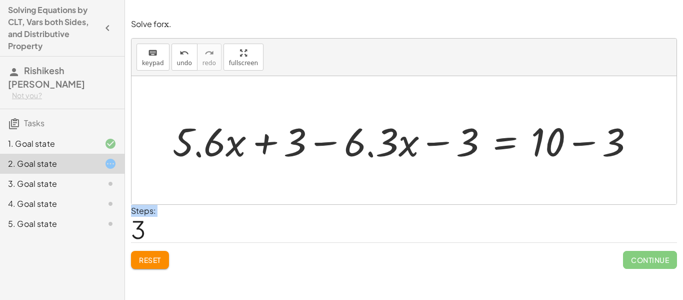
click at [298, 140] on div at bounding box center [408, 141] width 480 height 52
click at [469, 144] on div at bounding box center [408, 141] width 480 height 52
click at [441, 143] on div at bounding box center [408, 141] width 480 height 52
drag, startPoint x: 468, startPoint y: 143, endPoint x: 302, endPoint y: 144, distance: 165.5
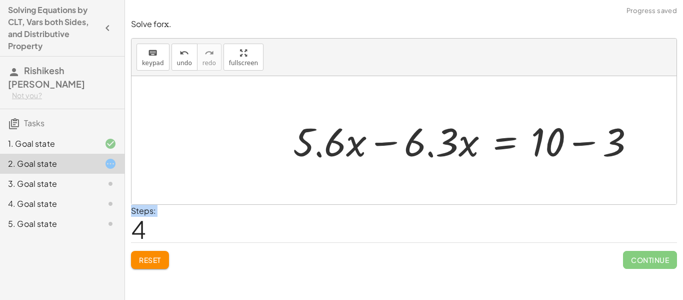
click at [587, 143] on div at bounding box center [468, 141] width 360 height 52
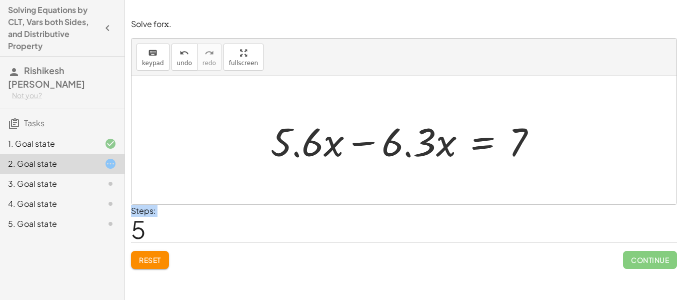
click at [358, 144] on div at bounding box center [408, 141] width 284 height 52
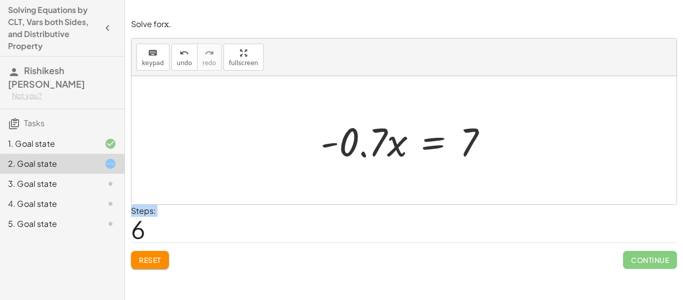
click at [423, 142] on div at bounding box center [408, 141] width 185 height 52
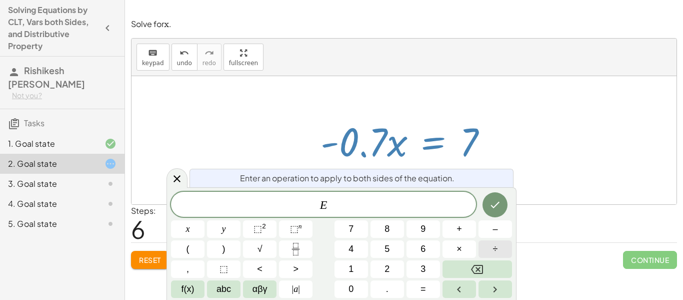
click at [486, 250] on button "÷" at bounding box center [496, 249] width 34 height 18
click at [489, 235] on button "–" at bounding box center [496, 229] width 34 height 18
click at [494, 210] on icon "Done" at bounding box center [495, 205] width 12 height 12
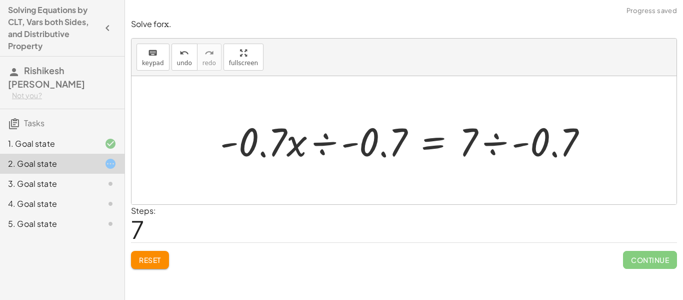
click at [497, 141] on div at bounding box center [408, 141] width 386 height 52
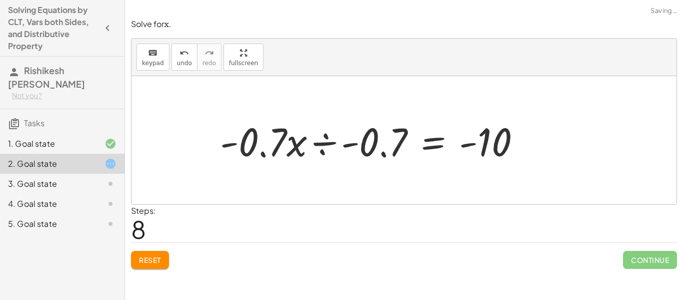
click at [326, 145] on div at bounding box center [374, 141] width 319 height 52
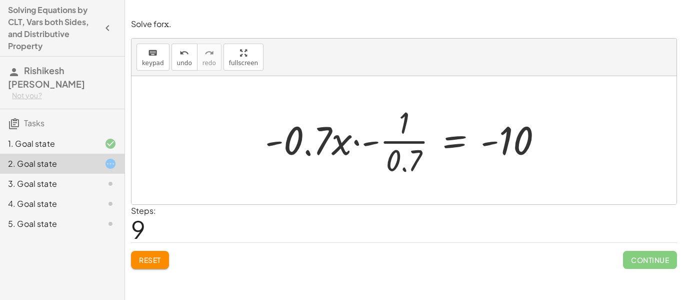
click at [357, 141] on div at bounding box center [408, 140] width 296 height 77
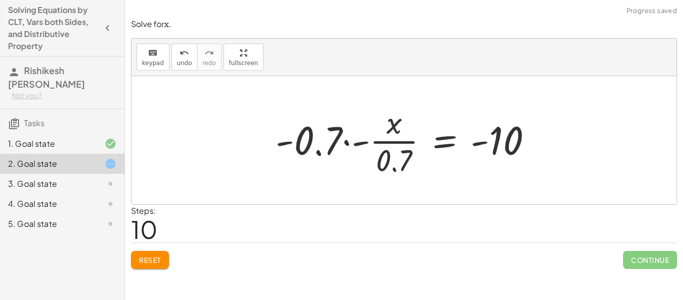
click at [343, 140] on div at bounding box center [408, 140] width 275 height 77
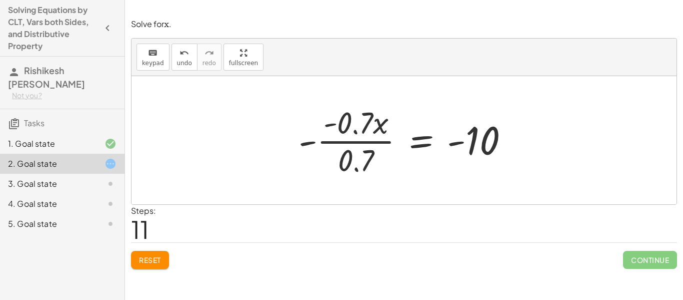
click at [352, 143] on div at bounding box center [408, 140] width 228 height 77
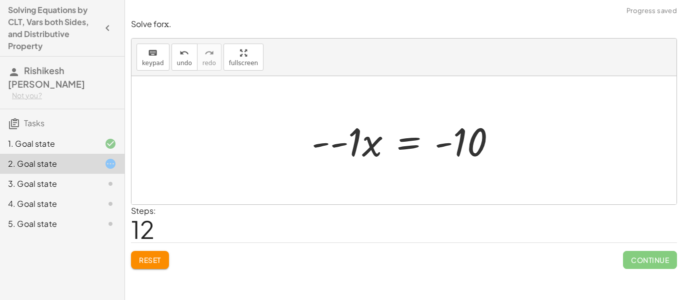
click at [334, 142] on div at bounding box center [408, 141] width 203 height 52
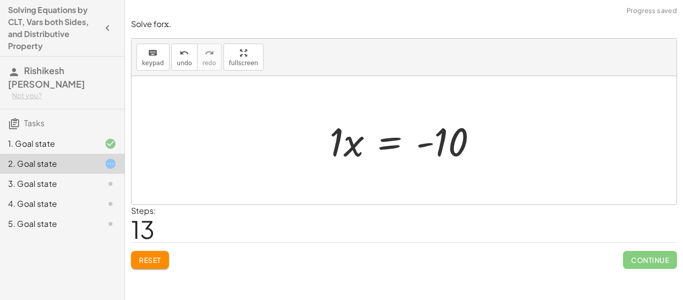
click at [338, 142] on div at bounding box center [408, 141] width 166 height 52
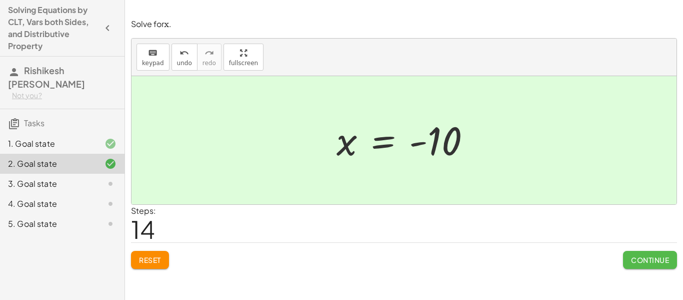
click at [656, 261] on span "Continue" at bounding box center [650, 259] width 38 height 9
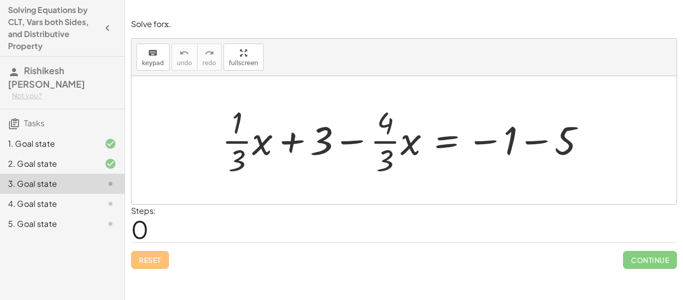
click at [445, 141] on div at bounding box center [408, 140] width 382 height 77
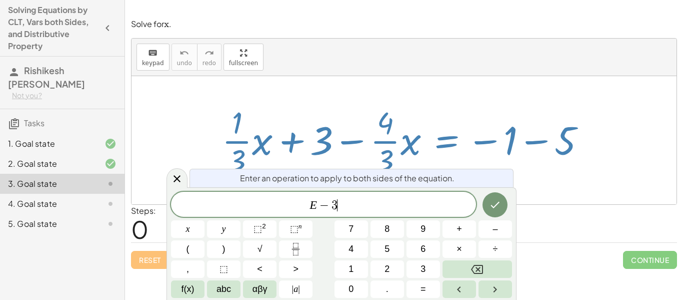
scroll to position [6, 0]
click at [500, 205] on icon "Done" at bounding box center [495, 205] width 12 height 12
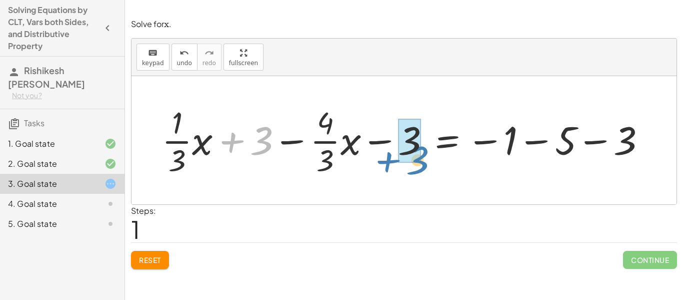
drag, startPoint x: 269, startPoint y: 138, endPoint x: 424, endPoint y: 154, distance: 155.9
click at [424, 154] on div at bounding box center [408, 140] width 502 height 77
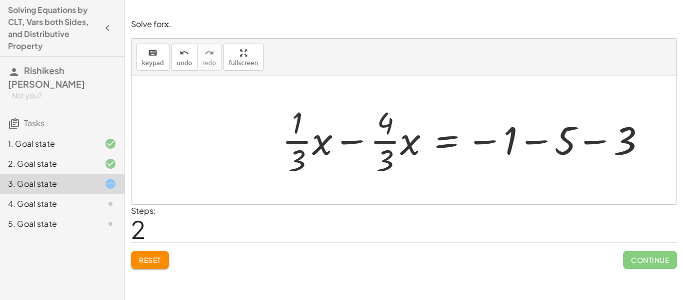
click at [600, 142] on div at bounding box center [468, 140] width 382 height 77
click at [531, 141] on div at bounding box center [439, 140] width 324 height 77
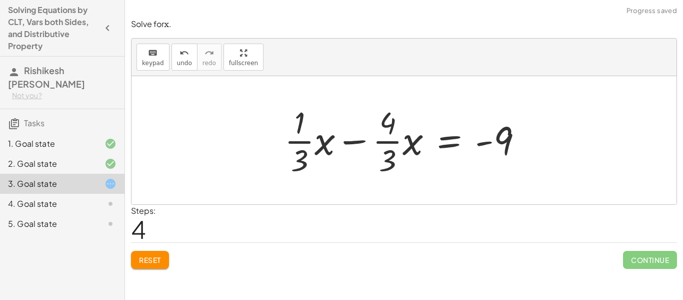
click at [360, 139] on div at bounding box center [408, 140] width 256 height 77
drag, startPoint x: 306, startPoint y: 142, endPoint x: 317, endPoint y: 142, distance: 10.5
click at [317, 142] on div at bounding box center [408, 140] width 256 height 77
click at [357, 140] on div at bounding box center [408, 140] width 256 height 77
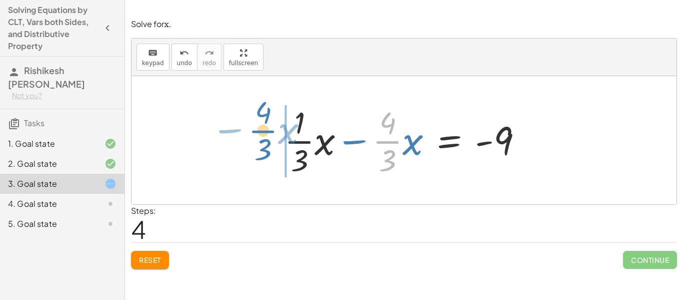
drag, startPoint x: 392, startPoint y: 138, endPoint x: 267, endPoint y: 128, distance: 124.9
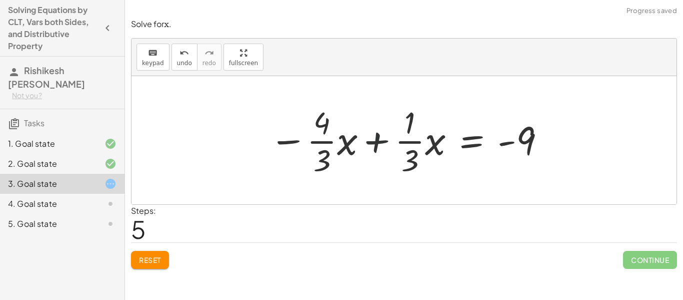
click at [376, 138] on div at bounding box center [408, 140] width 287 height 77
drag, startPoint x: 325, startPoint y: 142, endPoint x: 319, endPoint y: 145, distance: 6.7
click at [319, 145] on div at bounding box center [408, 140] width 287 height 77
click at [365, 144] on div at bounding box center [408, 140] width 287 height 77
click at [377, 145] on div at bounding box center [408, 140] width 287 height 77
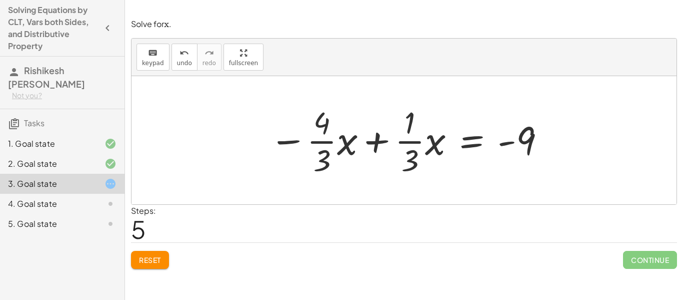
click at [284, 143] on div at bounding box center [408, 140] width 287 height 77
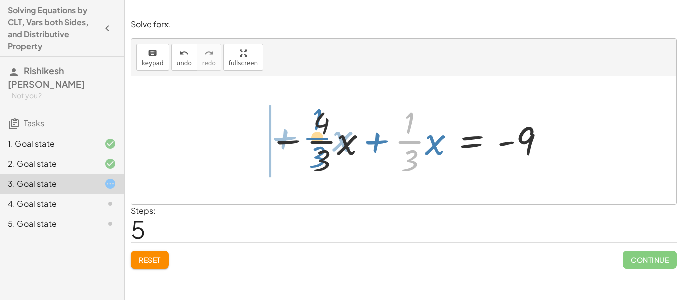
drag, startPoint x: 412, startPoint y: 150, endPoint x: 320, endPoint y: 147, distance: 92.1
click at [320, 147] on div at bounding box center [408, 140] width 287 height 77
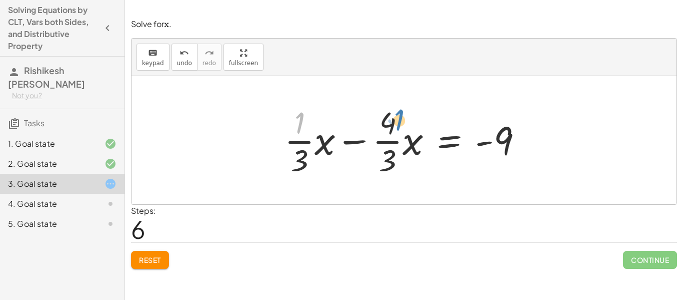
drag, startPoint x: 291, startPoint y: 120, endPoint x: 390, endPoint y: 116, distance: 99.1
click at [390, 116] on div at bounding box center [408, 140] width 256 height 77
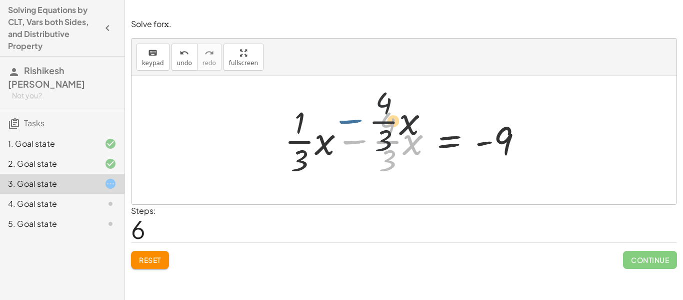
drag, startPoint x: 350, startPoint y: 141, endPoint x: 346, endPoint y: 119, distance: 21.9
click at [346, 119] on div at bounding box center [408, 140] width 256 height 77
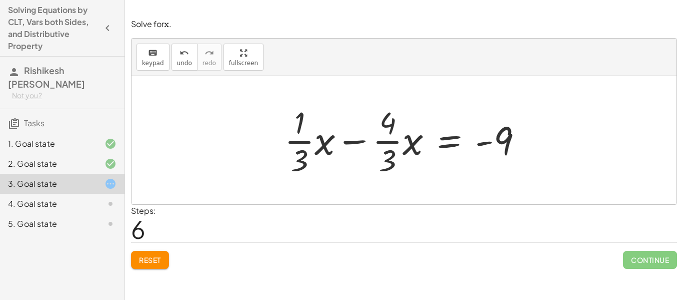
click at [390, 137] on div at bounding box center [408, 140] width 256 height 77
click at [338, 135] on div at bounding box center [408, 140] width 256 height 77
click at [361, 141] on div at bounding box center [408, 140] width 256 height 77
click at [148, 255] on span "Reset" at bounding box center [150, 259] width 22 height 9
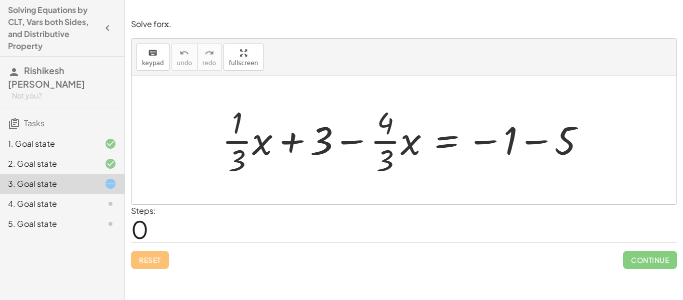
click at [325, 165] on div at bounding box center [408, 140] width 382 height 77
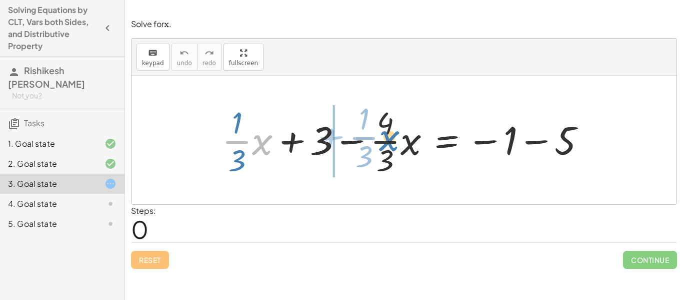
drag, startPoint x: 255, startPoint y: 139, endPoint x: 383, endPoint y: 135, distance: 128.1
click at [383, 135] on div at bounding box center [408, 140] width 382 height 77
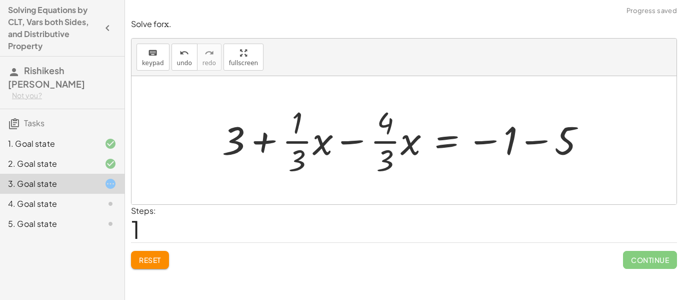
click at [305, 145] on div at bounding box center [408, 140] width 382 height 77
click at [348, 140] on div at bounding box center [408, 140] width 382 height 77
click at [150, 256] on span "Reset" at bounding box center [150, 259] width 22 height 9
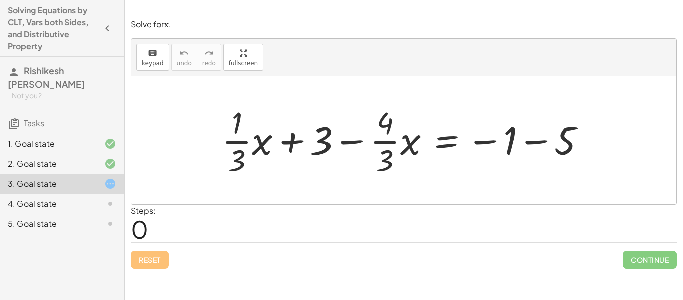
click at [300, 151] on div at bounding box center [408, 140] width 382 height 77
drag, startPoint x: 296, startPoint y: 142, endPoint x: 500, endPoint y: 147, distance: 204.1
click at [500, 147] on div at bounding box center [408, 140] width 382 height 77
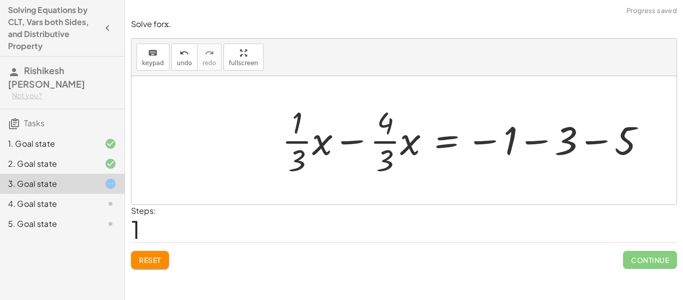
click at [538, 144] on div at bounding box center [468, 140] width 382 height 77
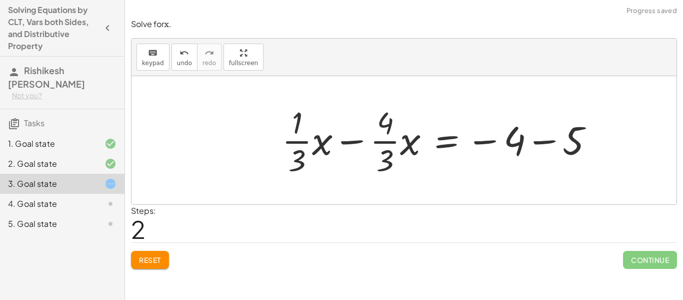
click at [542, 140] on div at bounding box center [442, 140] width 330 height 77
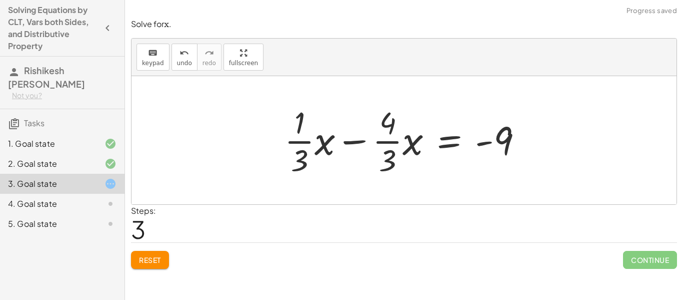
click at [355, 141] on div at bounding box center [408, 140] width 256 height 77
drag, startPoint x: 406, startPoint y: 140, endPoint x: 413, endPoint y: 139, distance: 7.1
click at [413, 139] on div at bounding box center [408, 140] width 256 height 77
click at [316, 142] on div at bounding box center [408, 140] width 256 height 77
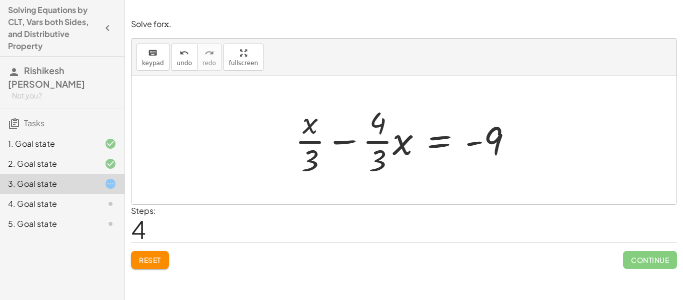
click at [433, 144] on div at bounding box center [408, 140] width 236 height 77
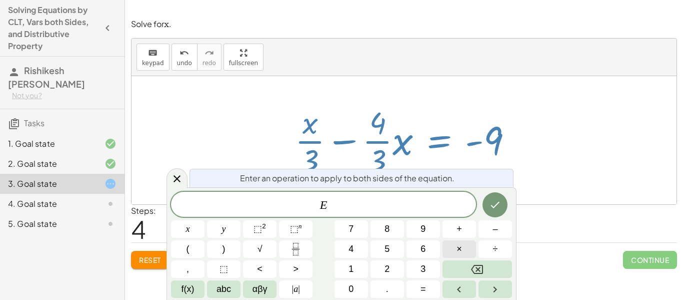
click at [457, 252] on span "×" at bounding box center [460, 249] width 6 height 14
click at [495, 232] on span "–" at bounding box center [495, 229] width 5 height 14
click at [349, 270] on span "1" at bounding box center [351, 269] width 5 height 14
click at [495, 205] on icon "Done" at bounding box center [495, 205] width 12 height 12
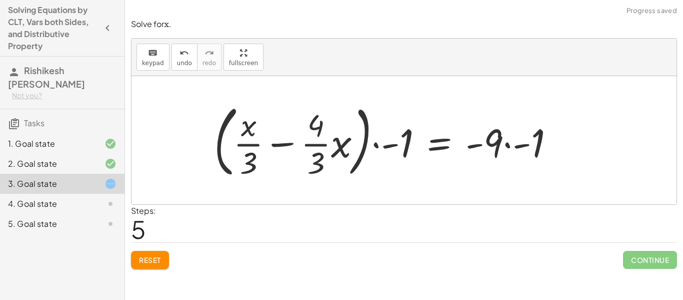
click at [365, 141] on div at bounding box center [388, 140] width 359 height 83
click at [377, 144] on div at bounding box center [388, 140] width 359 height 83
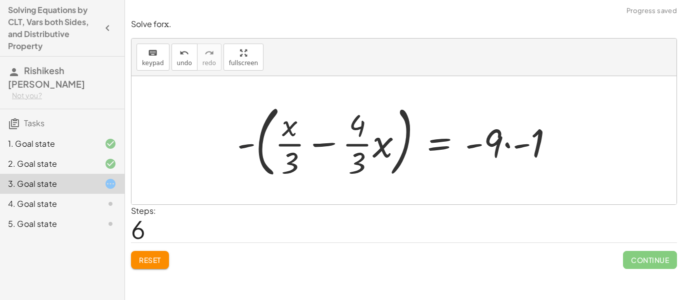
click at [249, 145] on div at bounding box center [399, 140] width 335 height 83
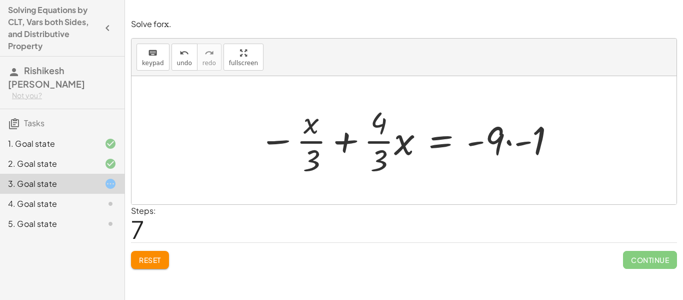
click at [511, 140] on div at bounding box center [408, 140] width 308 height 77
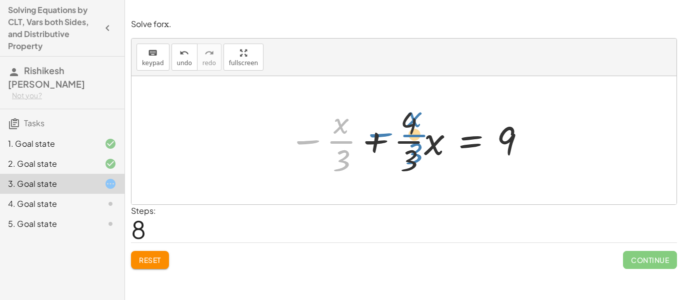
drag, startPoint x: 340, startPoint y: 147, endPoint x: 414, endPoint y: 142, distance: 73.7
click at [414, 142] on div at bounding box center [408, 140] width 248 height 77
click at [373, 143] on div at bounding box center [408, 140] width 248 height 77
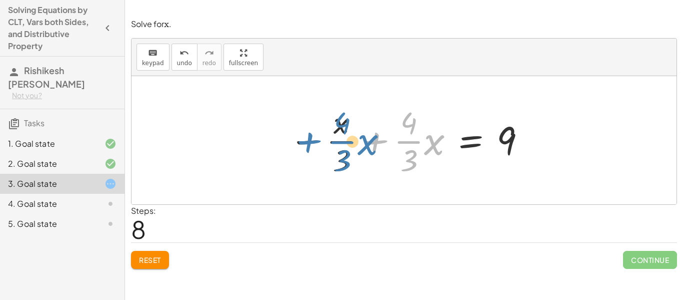
drag, startPoint x: 380, startPoint y: 145, endPoint x: 309, endPoint y: 145, distance: 71.5
click at [309, 145] on div at bounding box center [408, 140] width 248 height 77
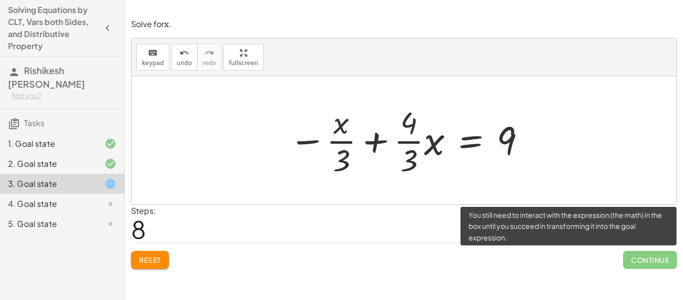
click at [643, 255] on span "Continue" at bounding box center [650, 260] width 54 height 18
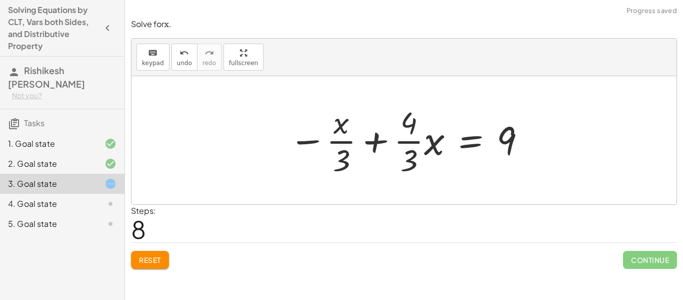
click at [342, 161] on div at bounding box center [408, 140] width 248 height 77
click at [473, 141] on div at bounding box center [408, 140] width 248 height 77
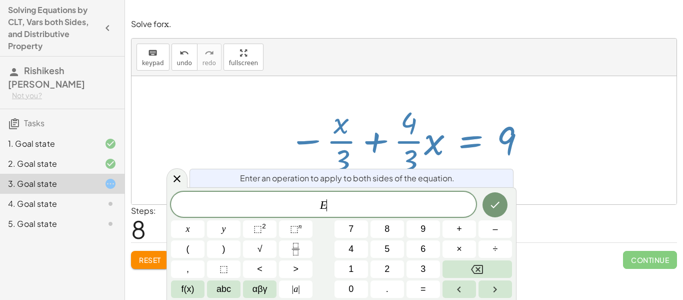
scroll to position [7, 0]
click at [472, 247] on button "×" at bounding box center [460, 249] width 34 height 18
click at [495, 202] on icon "Done" at bounding box center [495, 205] width 12 height 12
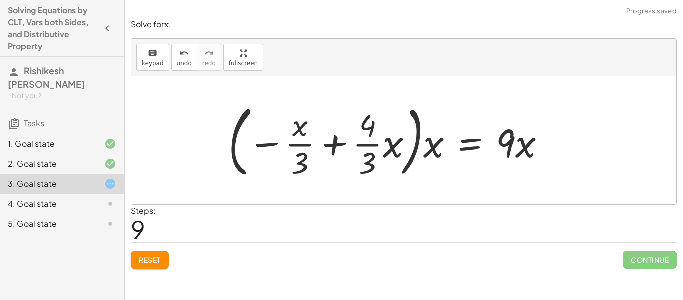
click at [417, 137] on div at bounding box center [391, 140] width 335 height 83
click at [411, 143] on div at bounding box center [391, 140] width 335 height 83
click at [413, 144] on div at bounding box center [391, 140] width 335 height 83
click at [437, 150] on div at bounding box center [391, 140] width 335 height 83
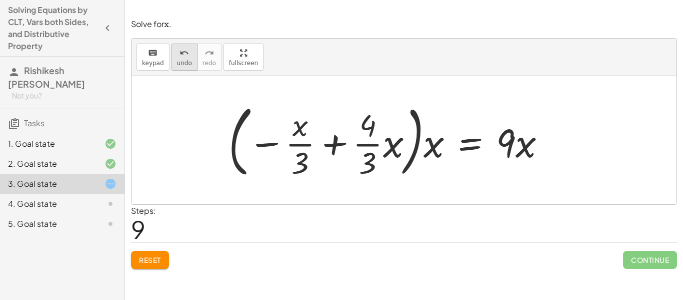
click at [185, 58] on icon "undo" at bounding box center [185, 53] width 10 height 12
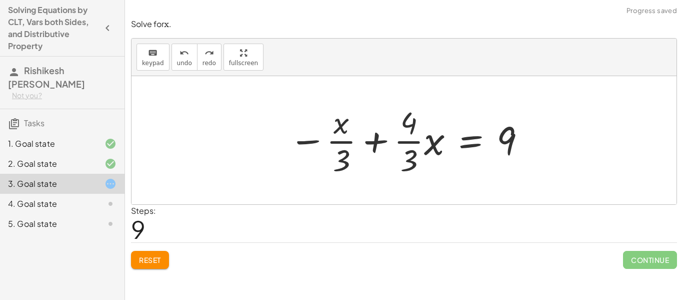
click at [472, 141] on div at bounding box center [408, 140] width 248 height 77
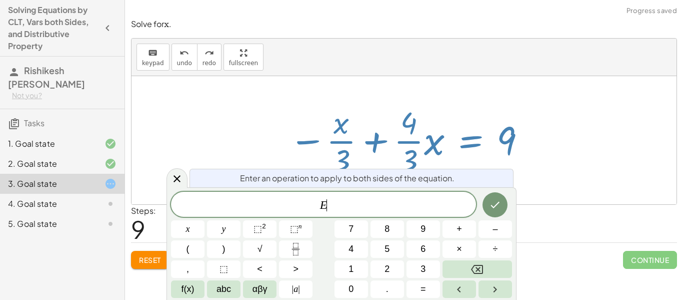
scroll to position [8, 0]
click at [467, 243] on button "×" at bounding box center [460, 249] width 34 height 18
click at [418, 267] on button "3" at bounding box center [424, 269] width 34 height 18
click at [495, 199] on icon "Done" at bounding box center [495, 205] width 12 height 12
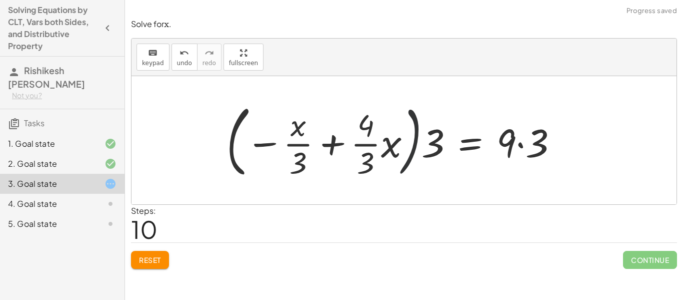
click at [419, 136] on div at bounding box center [396, 140] width 349 height 83
click at [432, 141] on div at bounding box center [396, 140] width 349 height 83
click at [412, 138] on div at bounding box center [396, 140] width 349 height 83
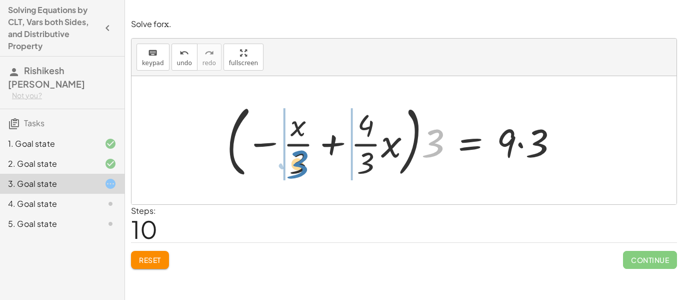
drag, startPoint x: 439, startPoint y: 144, endPoint x: 304, endPoint y: 165, distance: 137.2
click at [304, 165] on div at bounding box center [396, 140] width 349 height 83
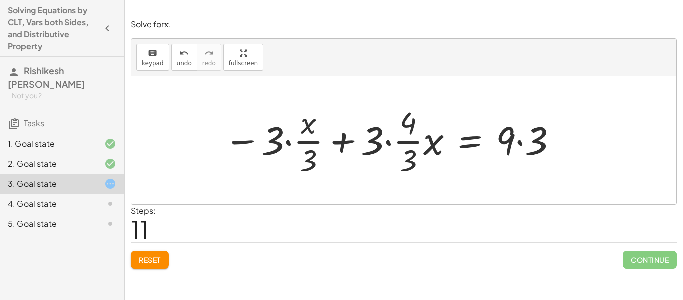
click at [289, 143] on div at bounding box center [391, 140] width 345 height 77
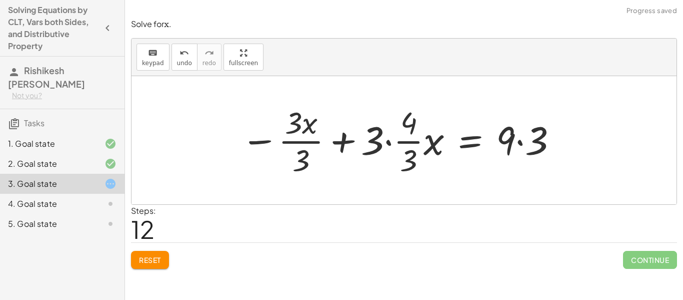
click at [300, 133] on div at bounding box center [400, 140] width 328 height 77
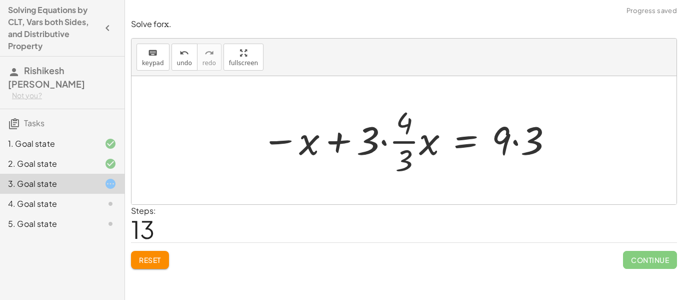
click at [407, 138] on div at bounding box center [408, 140] width 303 height 77
click at [376, 139] on div at bounding box center [408, 140] width 303 height 77
click at [386, 144] on div at bounding box center [408, 140] width 303 height 77
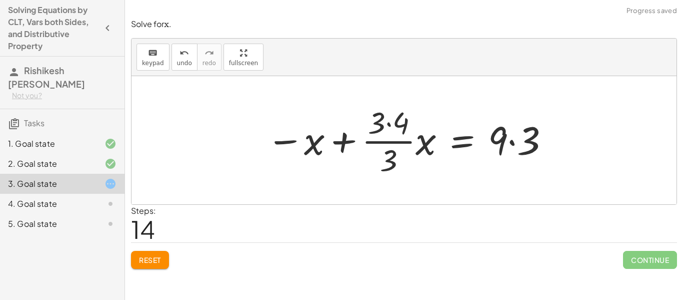
click at [404, 125] on div at bounding box center [409, 140] width 294 height 77
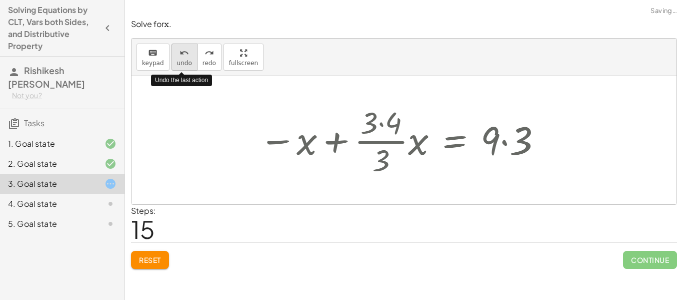
click at [183, 47] on div "undo" at bounding box center [184, 53] width 15 height 12
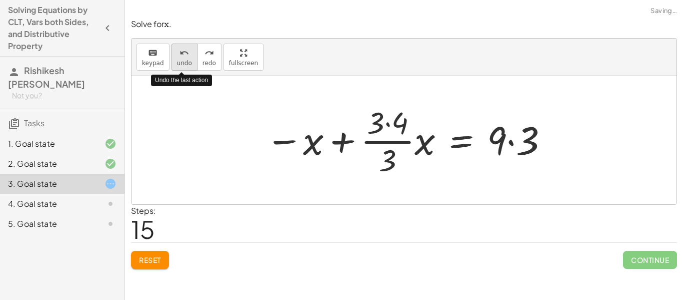
click at [183, 47] on div "undo" at bounding box center [184, 53] width 15 height 12
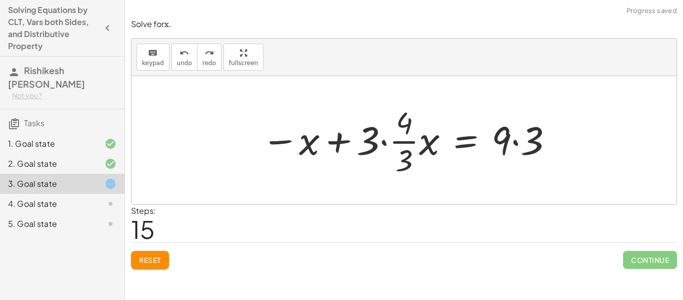
click at [409, 160] on div at bounding box center [408, 140] width 303 height 77
click at [386, 142] on div at bounding box center [408, 140] width 303 height 77
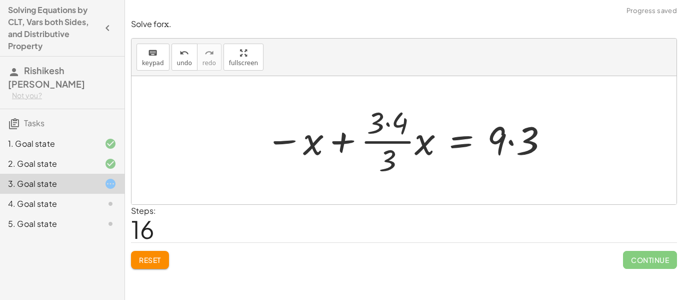
click at [390, 133] on div at bounding box center [408, 140] width 294 height 77
click at [390, 128] on div at bounding box center [408, 140] width 294 height 77
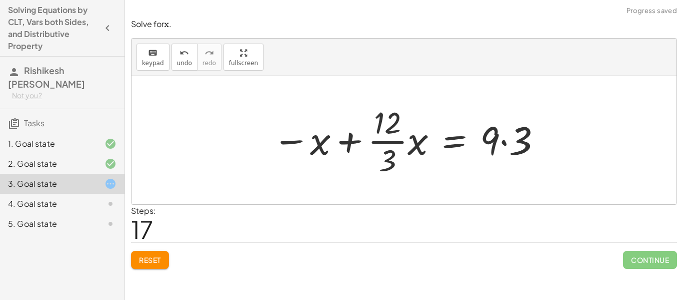
click at [392, 125] on div at bounding box center [408, 140] width 280 height 77
click at [390, 153] on div at bounding box center [408, 140] width 280 height 77
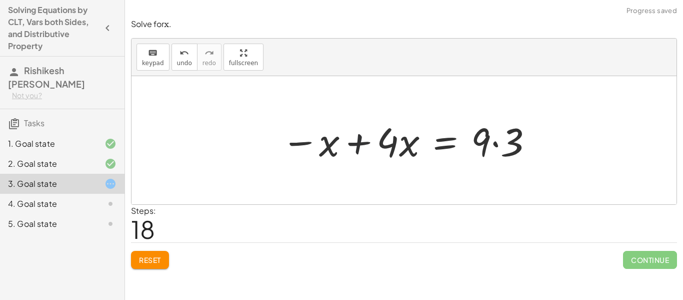
click at [358, 150] on div at bounding box center [408, 141] width 263 height 52
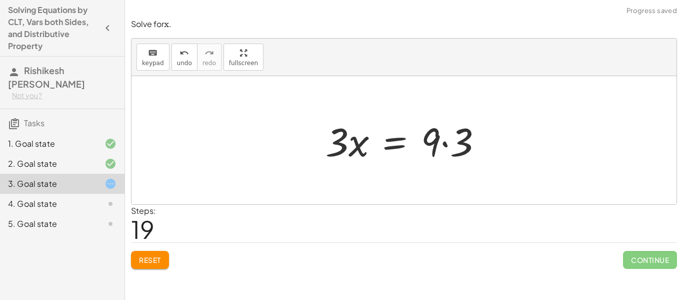
click at [446, 147] on div at bounding box center [408, 141] width 175 height 52
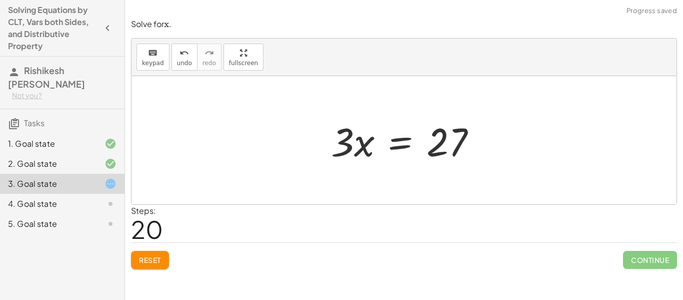
click at [358, 145] on div at bounding box center [407, 141] width 163 height 52
click at [405, 143] on div at bounding box center [407, 141] width 163 height 52
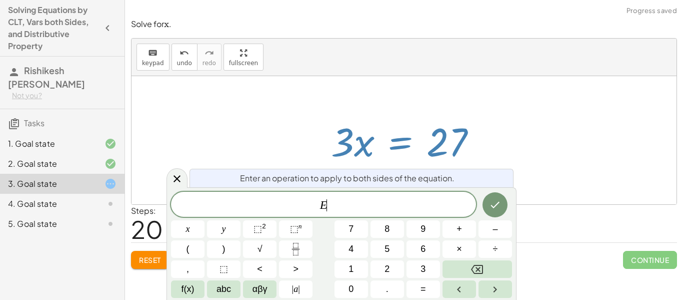
scroll to position [9, 0]
click at [491, 249] on button "÷" at bounding box center [496, 249] width 34 height 18
click at [421, 273] on span "3" at bounding box center [423, 269] width 5 height 14
click at [496, 211] on button "Done" at bounding box center [495, 204] width 25 height 25
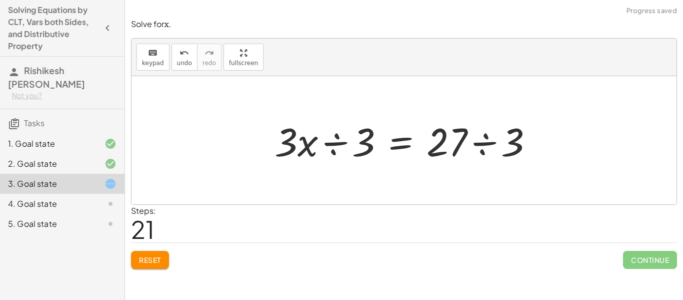
click at [341, 144] on div at bounding box center [408, 141] width 277 height 52
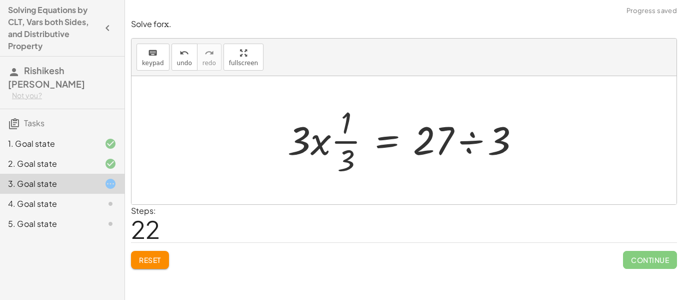
click at [346, 143] on div at bounding box center [408, 140] width 250 height 77
click at [324, 147] on div at bounding box center [408, 140] width 250 height 77
drag, startPoint x: 310, startPoint y: 144, endPoint x: 354, endPoint y: 135, distance: 45.0
click at [354, 135] on div at bounding box center [408, 140] width 250 height 77
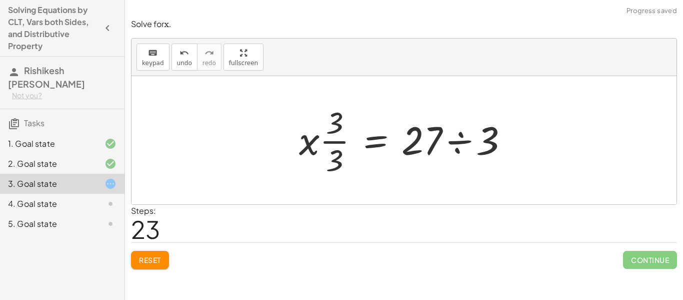
click at [335, 144] on div at bounding box center [408, 140] width 228 height 77
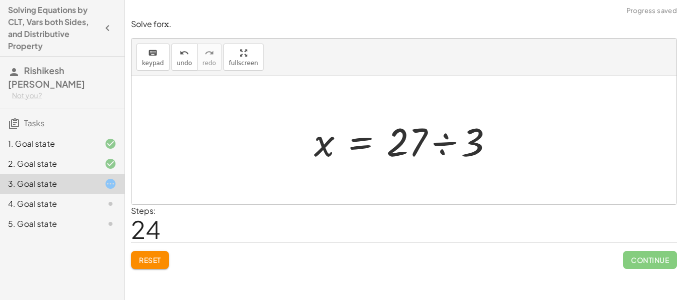
click at [439, 142] on div at bounding box center [407, 141] width 197 height 52
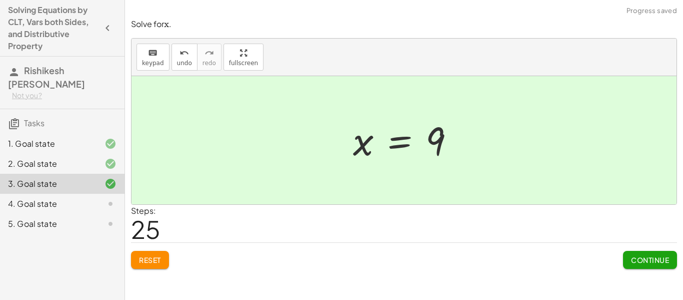
click at [642, 266] on button "Continue" at bounding box center [650, 260] width 54 height 18
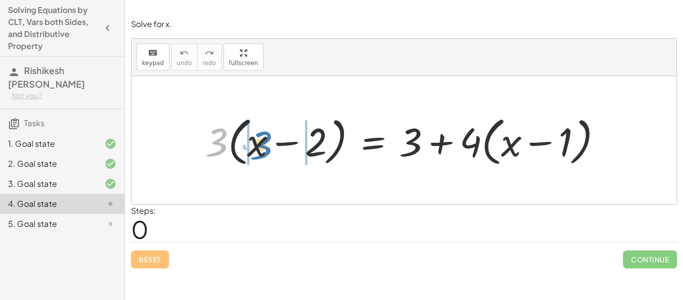
drag, startPoint x: 219, startPoint y: 151, endPoint x: 264, endPoint y: 153, distance: 44.6
click at [264, 153] on div at bounding box center [407, 141] width 415 height 58
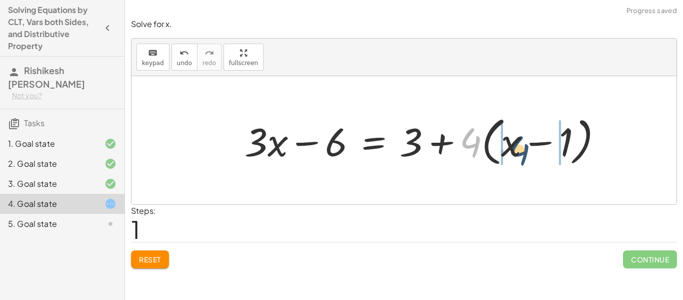
drag, startPoint x: 472, startPoint y: 141, endPoint x: 525, endPoint y: 148, distance: 53.5
click at [525, 148] on div at bounding box center [428, 141] width 376 height 58
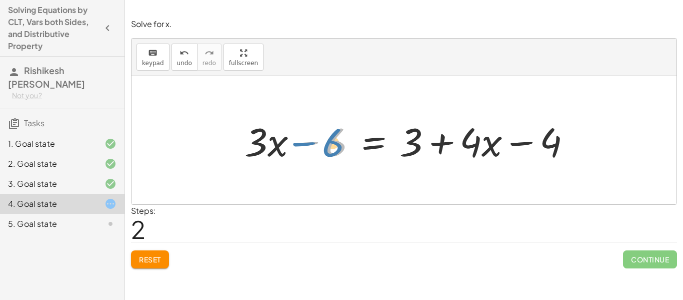
click at [321, 146] on div at bounding box center [412, 141] width 345 height 52
click at [305, 166] on div at bounding box center [412, 141] width 345 height 52
click at [366, 138] on div at bounding box center [412, 141] width 345 height 52
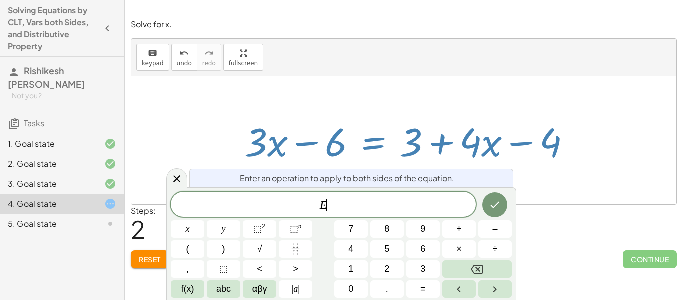
scroll to position [9, 0]
click at [469, 229] on button "+" at bounding box center [460, 229] width 34 height 18
click at [420, 244] on button "6" at bounding box center [424, 249] width 34 height 18
click at [498, 201] on icon "Done" at bounding box center [495, 205] width 12 height 12
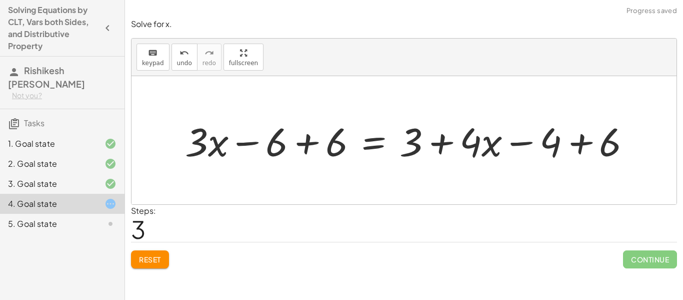
click at [307, 144] on div at bounding box center [412, 141] width 464 height 52
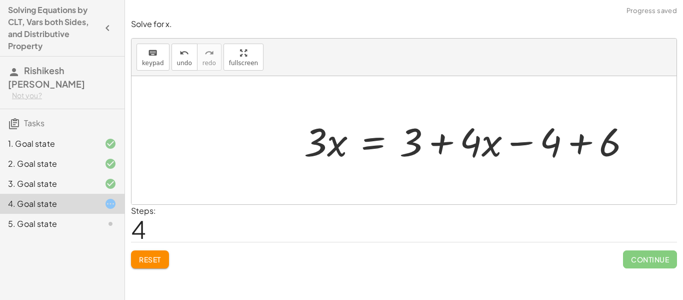
click at [581, 146] on div at bounding box center [471, 141] width 345 height 52
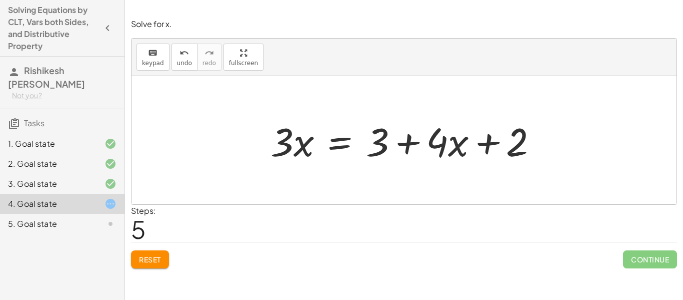
click at [443, 149] on div at bounding box center [408, 141] width 285 height 52
click at [343, 143] on div at bounding box center [408, 141] width 285 height 52
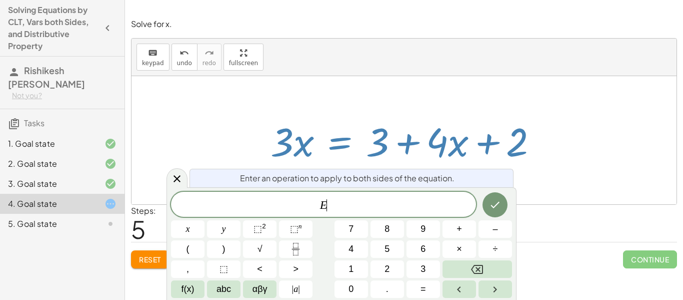
scroll to position [10, 0]
click at [485, 234] on button "–" at bounding box center [496, 229] width 34 height 18
click at [359, 256] on button "4" at bounding box center [352, 249] width 34 height 18
click at [485, 204] on button "Done" at bounding box center [495, 204] width 25 height 25
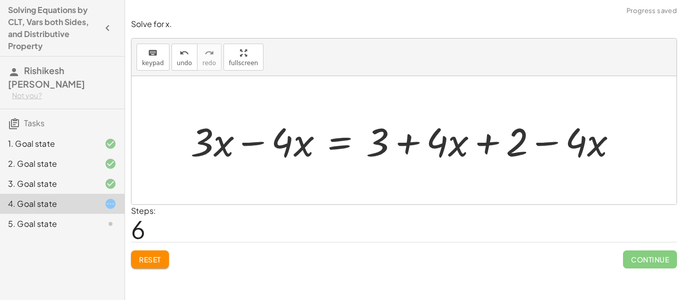
click at [255, 142] on div at bounding box center [408, 141] width 445 height 52
click at [554, 140] on div at bounding box center [450, 141] width 361 height 52
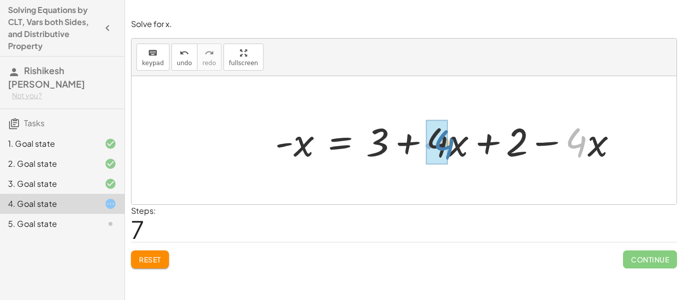
drag, startPoint x: 586, startPoint y: 144, endPoint x: 452, endPoint y: 145, distance: 134.0
click at [452, 145] on div at bounding box center [450, 141] width 361 height 52
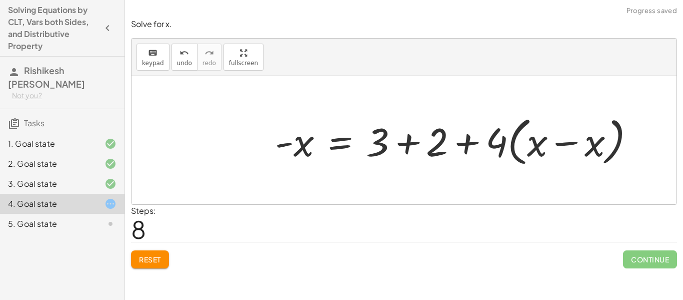
click at [544, 145] on div at bounding box center [459, 141] width 378 height 58
click at [571, 139] on div at bounding box center [459, 141] width 378 height 58
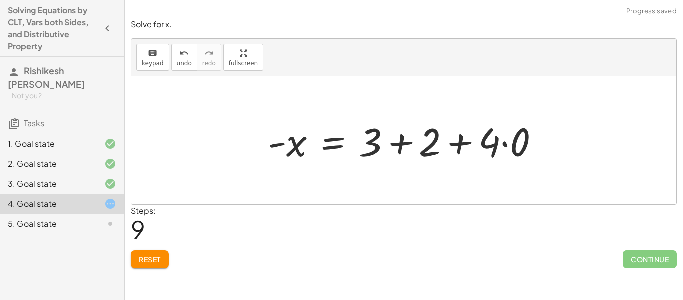
click at [507, 146] on div at bounding box center [408, 141] width 290 height 52
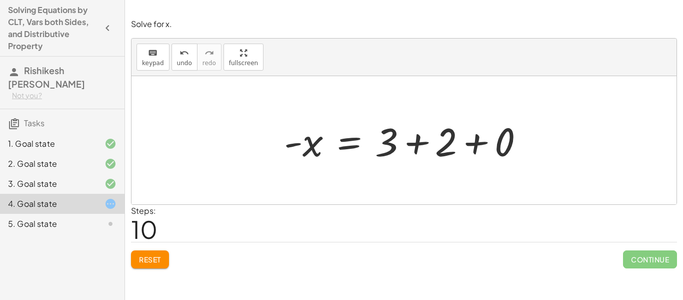
click at [474, 141] on div at bounding box center [408, 141] width 258 height 52
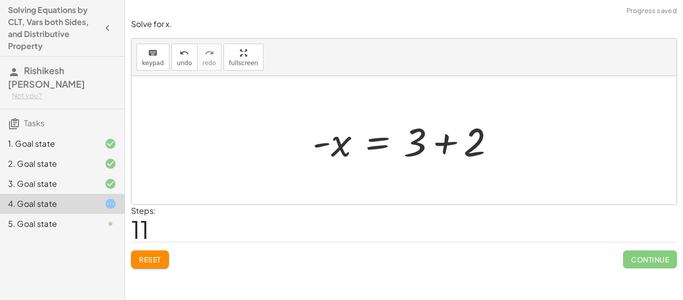
click at [440, 143] on div at bounding box center [408, 141] width 201 height 52
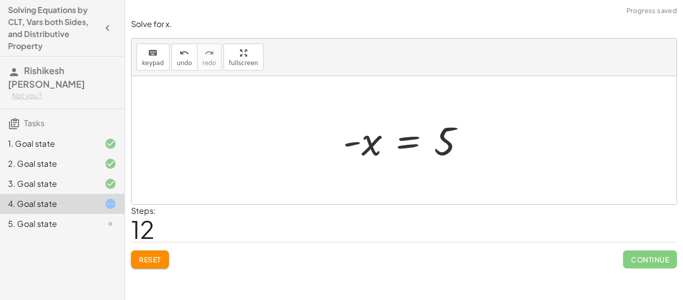
click at [368, 148] on div at bounding box center [408, 141] width 140 height 50
click at [414, 143] on div at bounding box center [408, 141] width 140 height 50
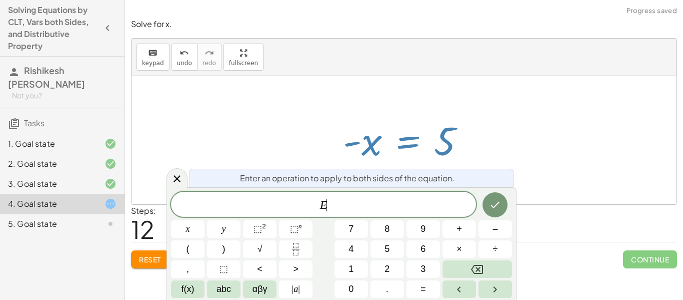
scroll to position [11, 0]
click at [493, 255] on span "÷" at bounding box center [495, 249] width 5 height 14
click at [497, 205] on icon "Done" at bounding box center [495, 205] width 12 height 12
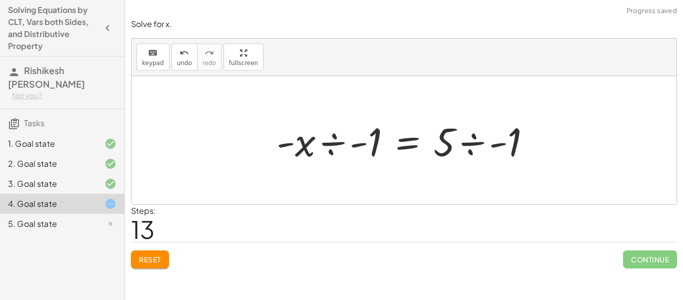
click at [330, 140] on div at bounding box center [408, 141] width 272 height 52
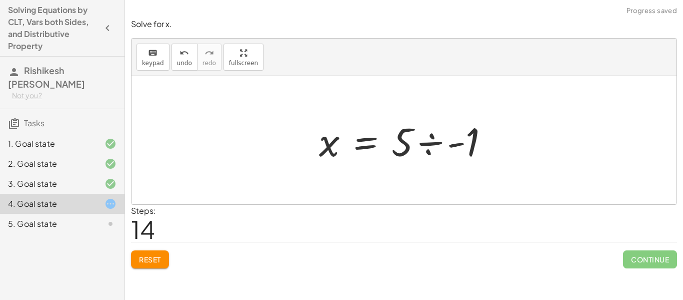
click at [428, 142] on div at bounding box center [408, 141] width 188 height 52
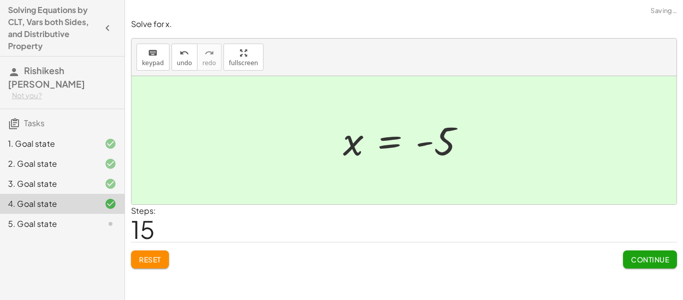
click at [641, 262] on span "Continue" at bounding box center [650, 259] width 38 height 9
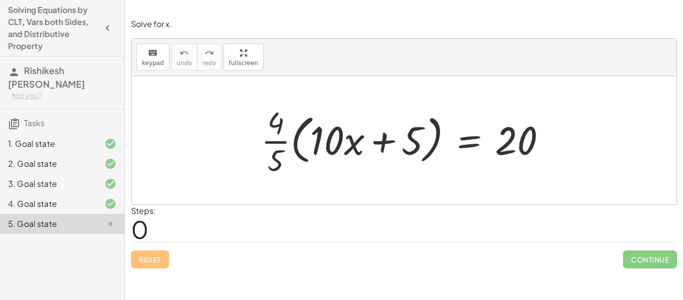
click at [466, 139] on div at bounding box center [408, 140] width 304 height 77
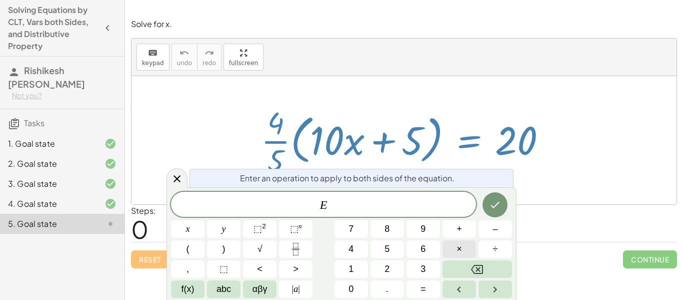
click at [455, 244] on button "×" at bounding box center [460, 249] width 34 height 18
click at [379, 253] on button "5" at bounding box center [388, 249] width 34 height 18
click at [494, 201] on icon "Done" at bounding box center [495, 205] width 12 height 12
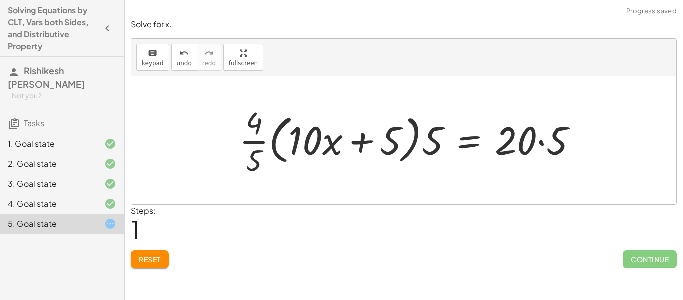
click at [428, 144] on div at bounding box center [413, 140] width 356 height 77
drag, startPoint x: 434, startPoint y: 146, endPoint x: 239, endPoint y: 154, distance: 195.2
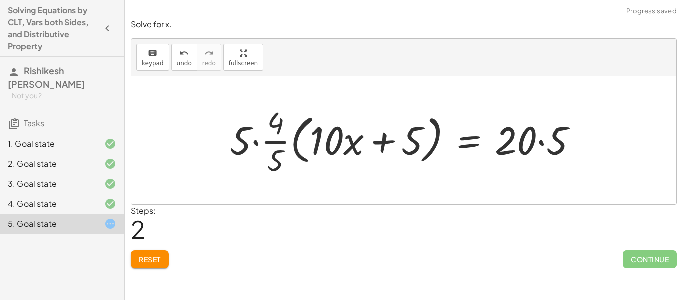
click at [268, 144] on div at bounding box center [408, 140] width 366 height 77
click at [258, 144] on div at bounding box center [408, 140] width 366 height 77
click at [263, 124] on div at bounding box center [412, 140] width 358 height 77
click at [263, 124] on div at bounding box center [416, 140] width 350 height 77
click at [273, 143] on div at bounding box center [416, 140] width 350 height 77
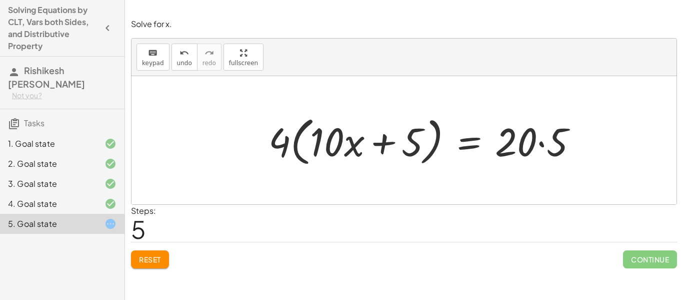
click at [542, 144] on div at bounding box center [427, 141] width 327 height 58
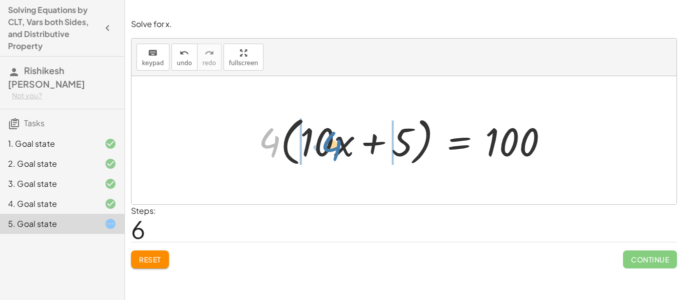
drag, startPoint x: 268, startPoint y: 145, endPoint x: 330, endPoint y: 148, distance: 62.1
click at [330, 148] on div at bounding box center [408, 141] width 308 height 58
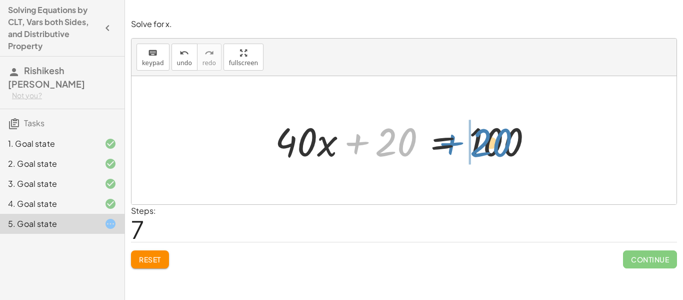
drag, startPoint x: 400, startPoint y: 142, endPoint x: 495, endPoint y: 143, distance: 95.0
click at [495, 143] on div at bounding box center [407, 141] width 275 height 52
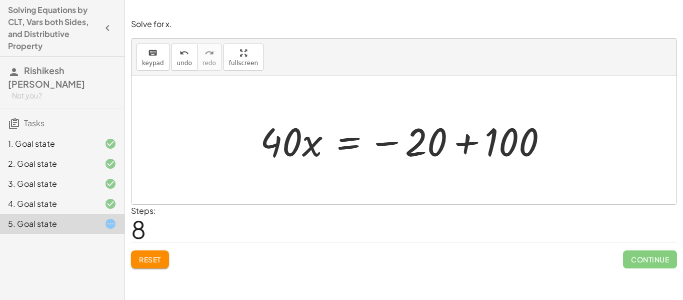
click at [465, 142] on div at bounding box center [408, 141] width 306 height 52
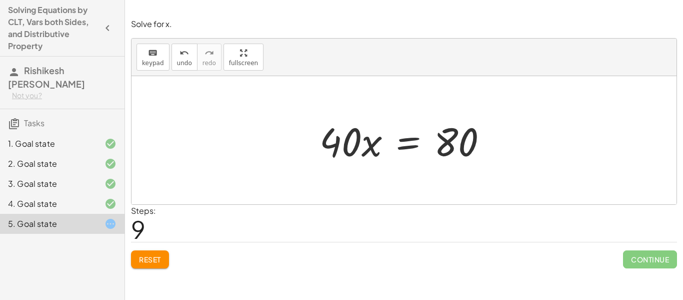
click at [408, 140] on div at bounding box center [408, 141] width 186 height 52
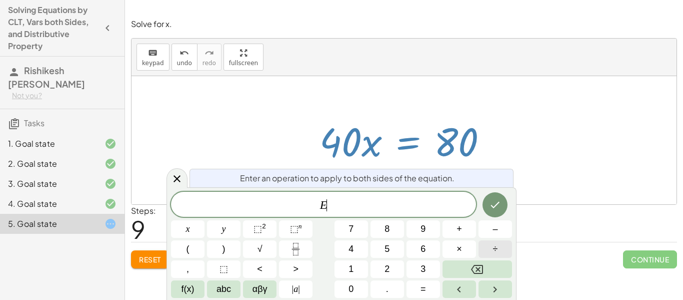
click at [488, 248] on button "÷" at bounding box center [496, 249] width 34 height 18
click at [354, 254] on button "4" at bounding box center [352, 249] width 34 height 18
click at [355, 284] on button "0" at bounding box center [352, 289] width 34 height 18
click at [496, 268] on button "Backspace" at bounding box center [478, 269] width 70 height 18
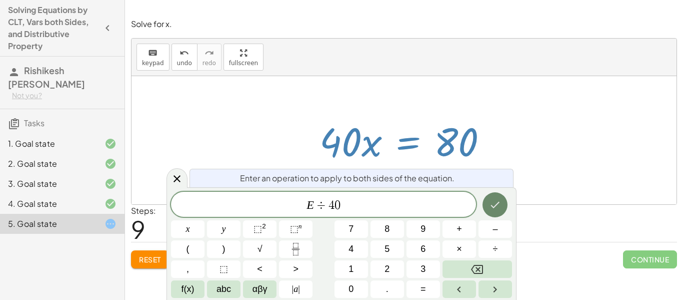
click at [495, 206] on icon "Done" at bounding box center [495, 205] width 9 height 7
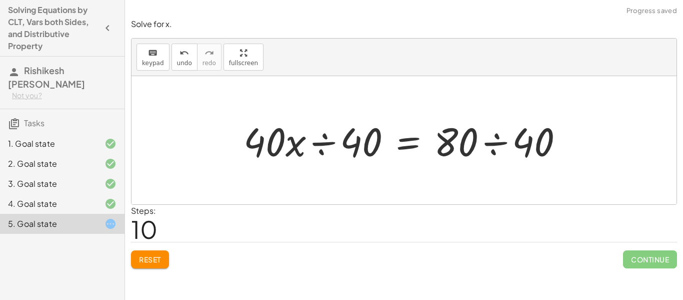
click at [326, 144] on div at bounding box center [408, 141] width 338 height 52
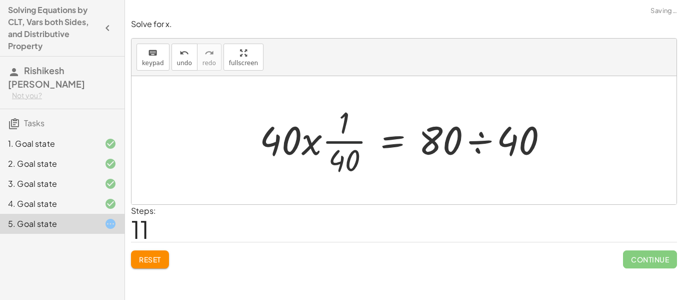
click at [326, 144] on div at bounding box center [408, 140] width 307 height 77
click at [343, 142] on div at bounding box center [408, 140] width 307 height 77
drag, startPoint x: 293, startPoint y: 143, endPoint x: 364, endPoint y: 122, distance: 74.1
click at [364, 122] on div at bounding box center [408, 140] width 307 height 77
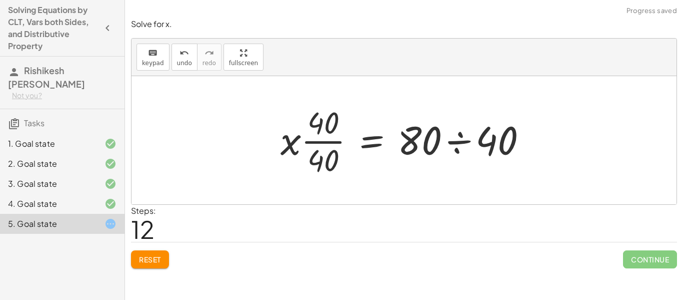
click at [320, 142] on div at bounding box center [408, 140] width 265 height 77
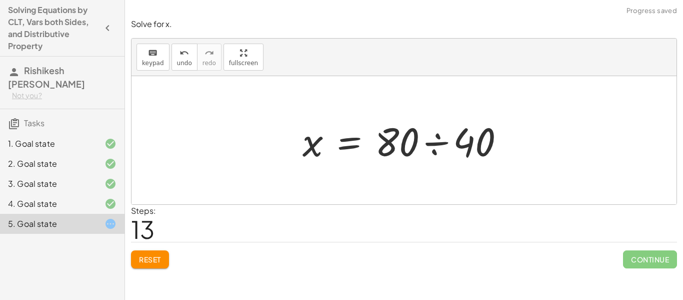
click at [439, 144] on div at bounding box center [408, 141] width 220 height 52
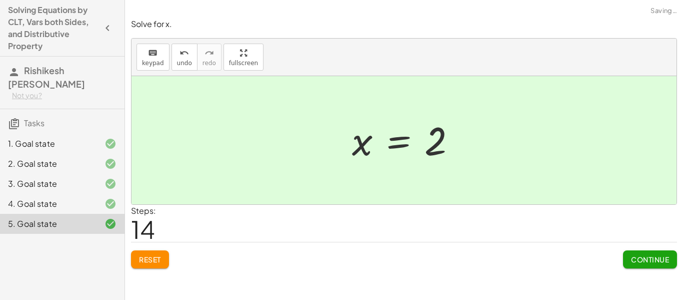
click at [636, 258] on span "Continue" at bounding box center [650, 259] width 38 height 9
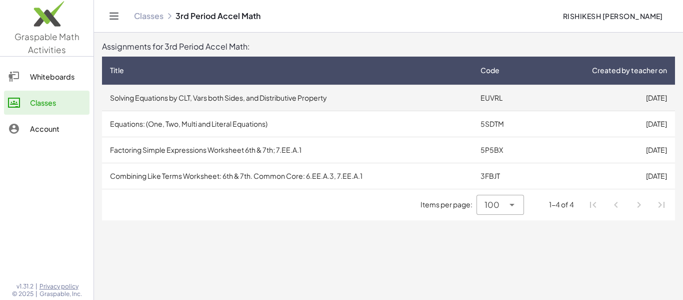
click at [444, 102] on td "Solving Equations by CLT, Vars both Sides, and Distributive Property" at bounding box center [287, 98] width 371 height 26
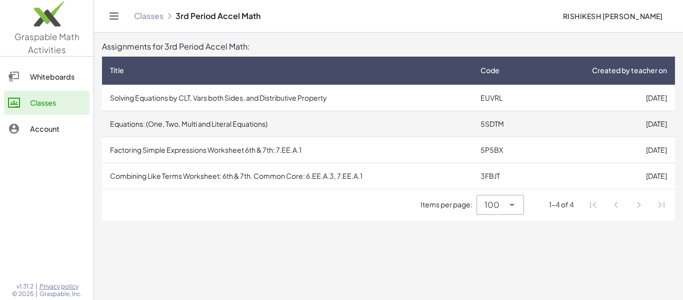
click at [391, 120] on td "Equations: (One, Two, Multi and Literal Equations)" at bounding box center [287, 124] width 371 height 26
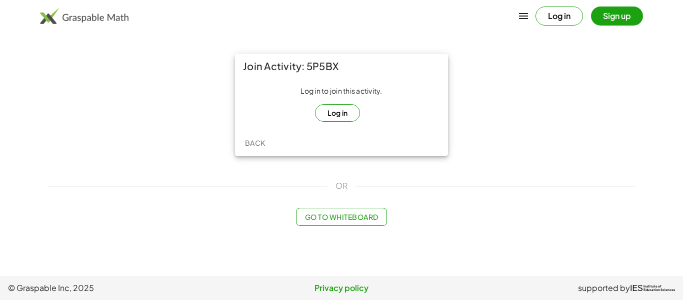
click at [337, 114] on button "Log in" at bounding box center [338, 113] width 46 height 18
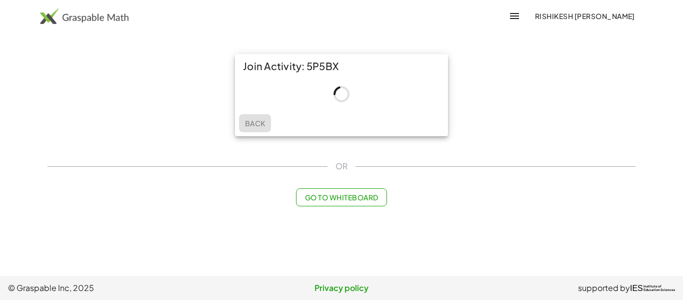
click at [265, 125] on span "Back" at bounding box center [255, 123] width 21 height 9
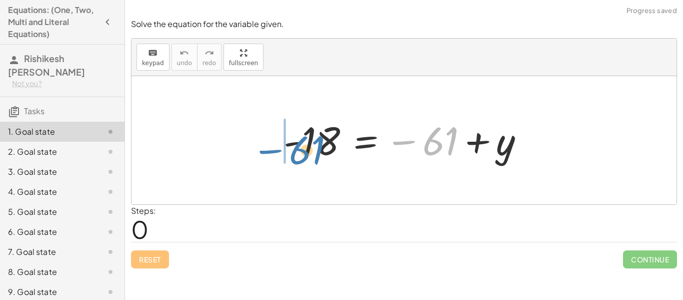
drag, startPoint x: 442, startPoint y: 141, endPoint x: 317, endPoint y: 149, distance: 125.3
click at [317, 149] on div at bounding box center [408, 141] width 259 height 50
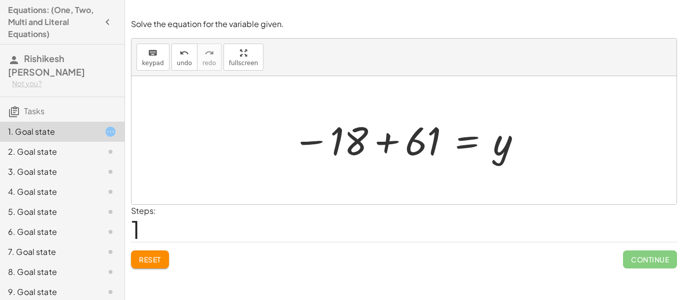
click at [347, 149] on div at bounding box center [408, 141] width 240 height 50
click at [388, 142] on div at bounding box center [408, 141] width 240 height 50
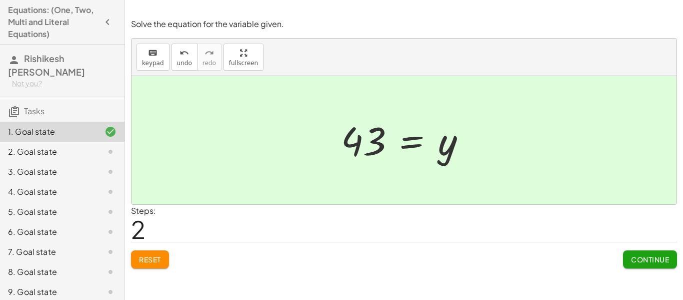
click at [638, 257] on span "Continue" at bounding box center [650, 259] width 38 height 9
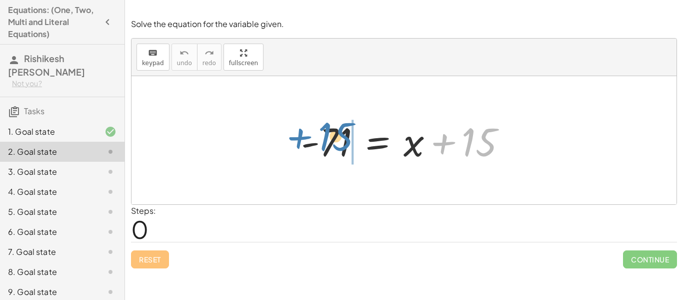
drag, startPoint x: 467, startPoint y: 140, endPoint x: 321, endPoint y: 132, distance: 146.7
click at [321, 132] on div at bounding box center [408, 141] width 224 height 52
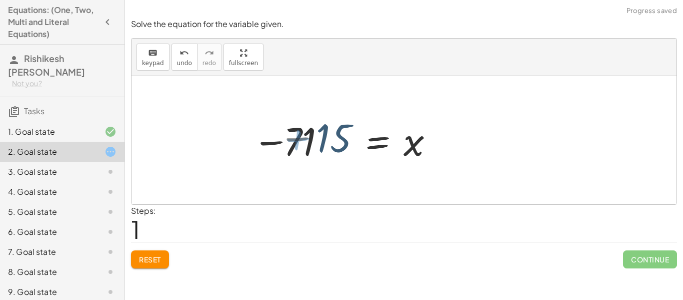
click at [321, 132] on div at bounding box center [323, 141] width 236 height 50
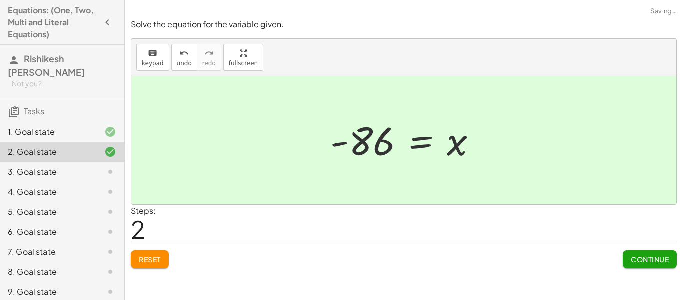
click at [635, 256] on span "Continue" at bounding box center [650, 259] width 38 height 9
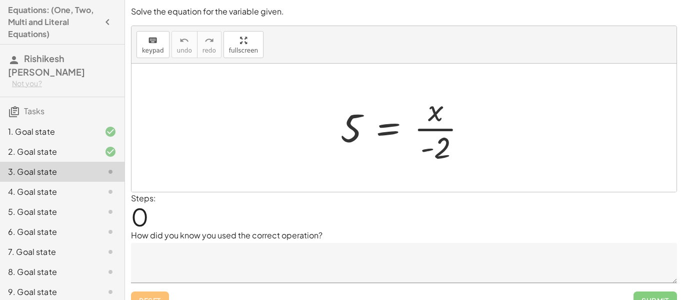
click at [393, 132] on div at bounding box center [408, 127] width 144 height 77
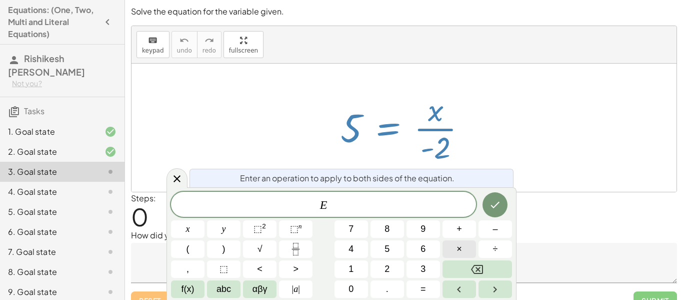
click at [470, 244] on button "×" at bounding box center [460, 249] width 34 height 18
click at [490, 206] on icon "Done" at bounding box center [495, 205] width 12 height 12
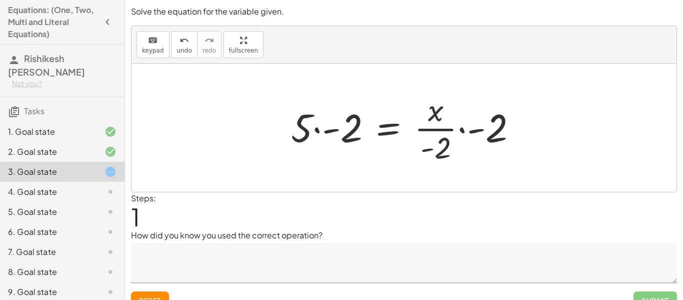
click at [314, 129] on div at bounding box center [408, 127] width 244 height 77
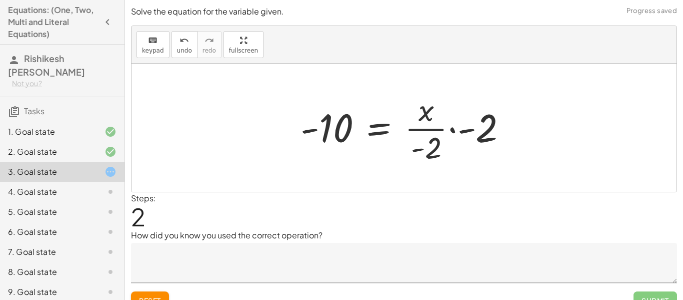
click at [452, 131] on div at bounding box center [408, 127] width 225 height 77
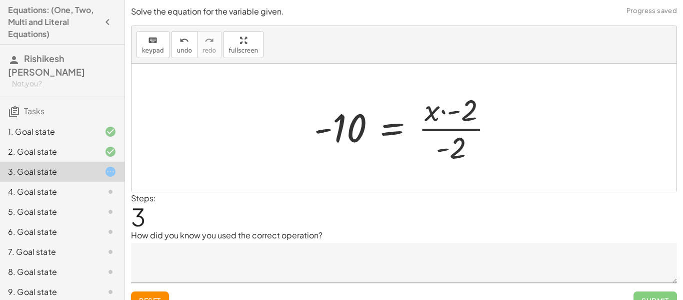
click at [444, 114] on div at bounding box center [408, 127] width 198 height 77
click at [446, 108] on div at bounding box center [408, 127] width 198 height 77
click at [458, 113] on div at bounding box center [408, 127] width 198 height 77
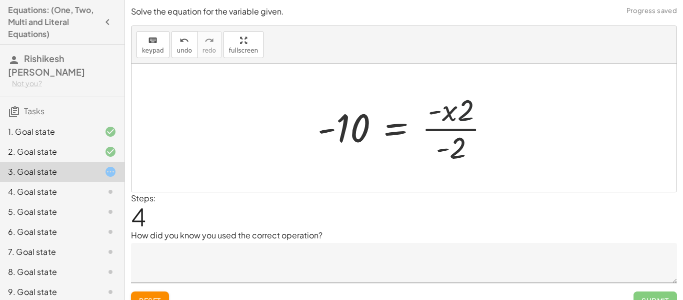
click at [458, 107] on div at bounding box center [408, 127] width 191 height 77
click at [460, 128] on div at bounding box center [408, 127] width 191 height 77
click at [450, 105] on div at bounding box center [408, 127] width 191 height 77
drag, startPoint x: 463, startPoint y: 107, endPoint x: 455, endPoint y: 141, distance: 34.3
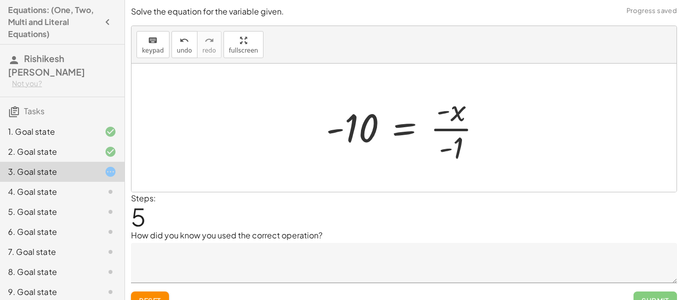
click at [457, 116] on div at bounding box center [408, 127] width 174 height 77
click at [454, 128] on div at bounding box center [408, 127] width 174 height 77
click at [460, 112] on div at bounding box center [408, 127] width 174 height 77
click at [460, 150] on div at bounding box center [408, 127] width 174 height 77
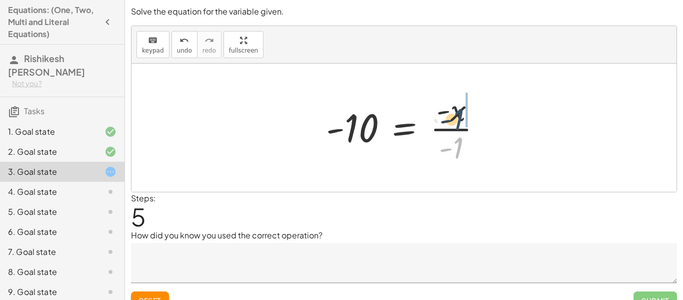
drag, startPoint x: 460, startPoint y: 149, endPoint x: 460, endPoint y: 118, distance: 31.0
click at [460, 118] on div at bounding box center [408, 127] width 174 height 77
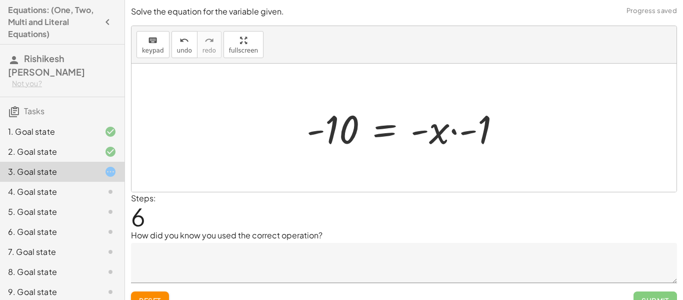
click at [457, 132] on div at bounding box center [408, 128] width 212 height 52
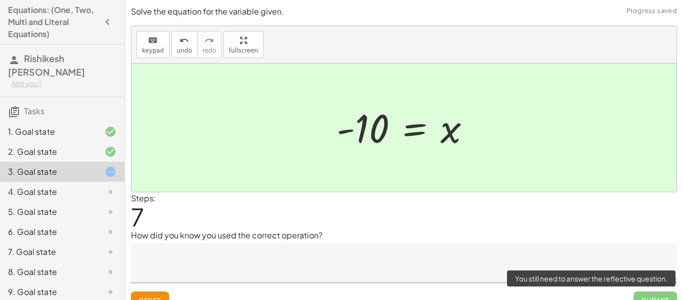
click at [644, 298] on span "Submit" at bounding box center [656, 300] width 44 height 18
click at [644, 294] on span "Submit" at bounding box center [656, 300] width 44 height 18
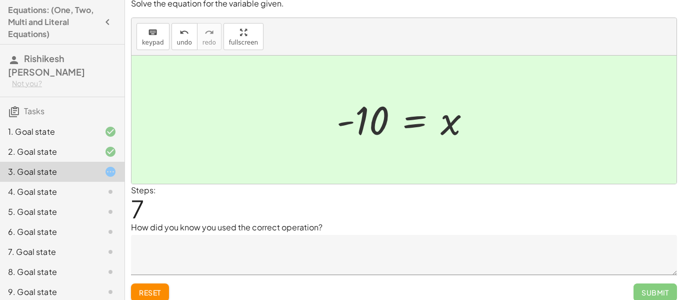
scroll to position [16, 0]
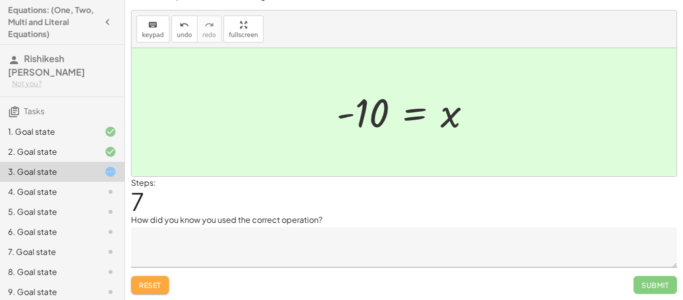
click at [159, 280] on span "Reset" at bounding box center [150, 284] width 22 height 9
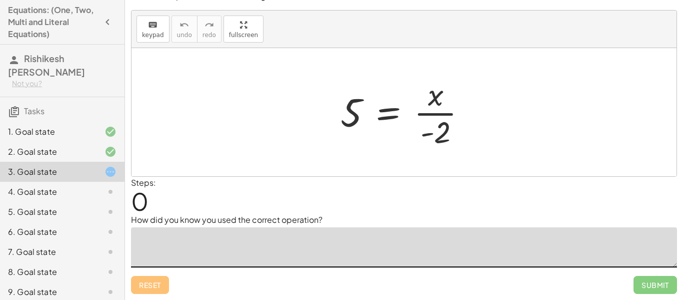
click at [246, 252] on textarea at bounding box center [404, 247] width 546 height 40
click at [181, 241] on textarea "**********" at bounding box center [404, 247] width 546 height 40
click at [173, 240] on textarea "**********" at bounding box center [404, 247] width 546 height 40
click at [223, 237] on textarea "**********" at bounding box center [404, 247] width 546 height 40
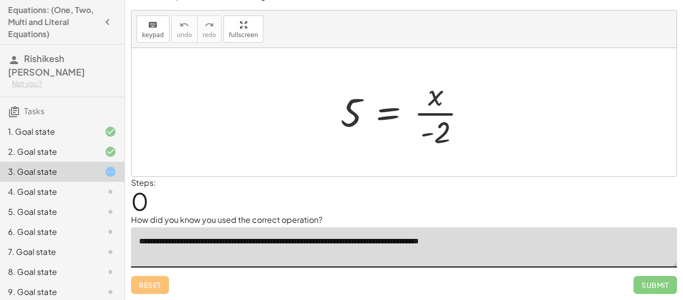
click at [419, 241] on textarea "**********" at bounding box center [404, 247] width 546 height 40
click at [412, 240] on textarea "**********" at bounding box center [404, 247] width 546 height 40
click at [492, 249] on textarea "**********" at bounding box center [404, 247] width 546 height 40
click at [575, 241] on textarea "**********" at bounding box center [404, 247] width 546 height 40
type textarea "**********"
